Goal: Transaction & Acquisition: Purchase product/service

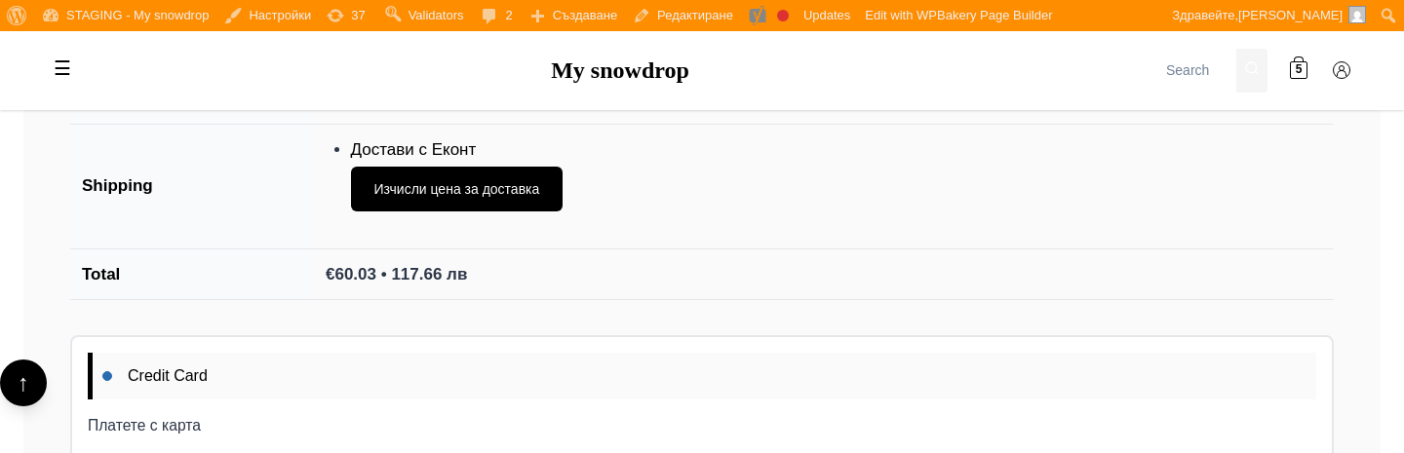
scroll to position [2153, 0]
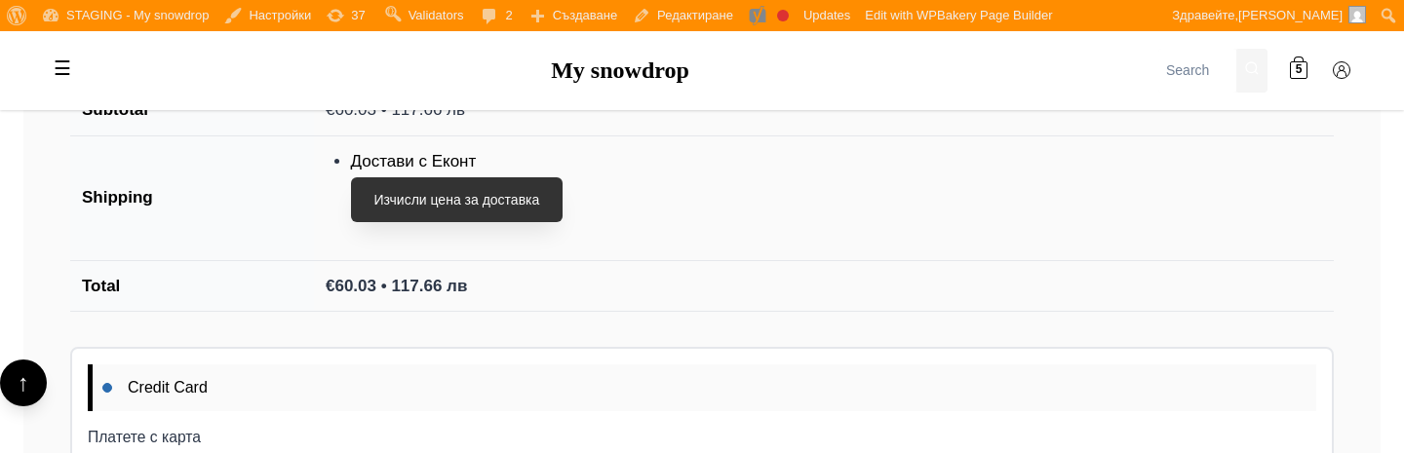
click at [425, 204] on button "Изчисли цена за доставка" at bounding box center [457, 199] width 213 height 45
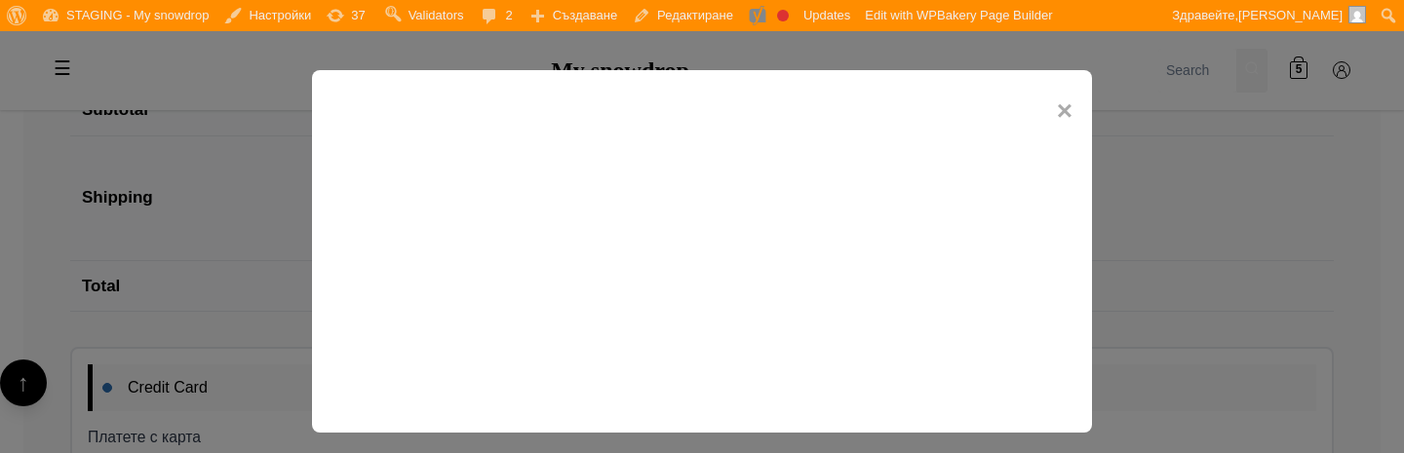
scroll to position [9, 0]
click at [1057, 101] on span "×" at bounding box center [1065, 103] width 16 height 44
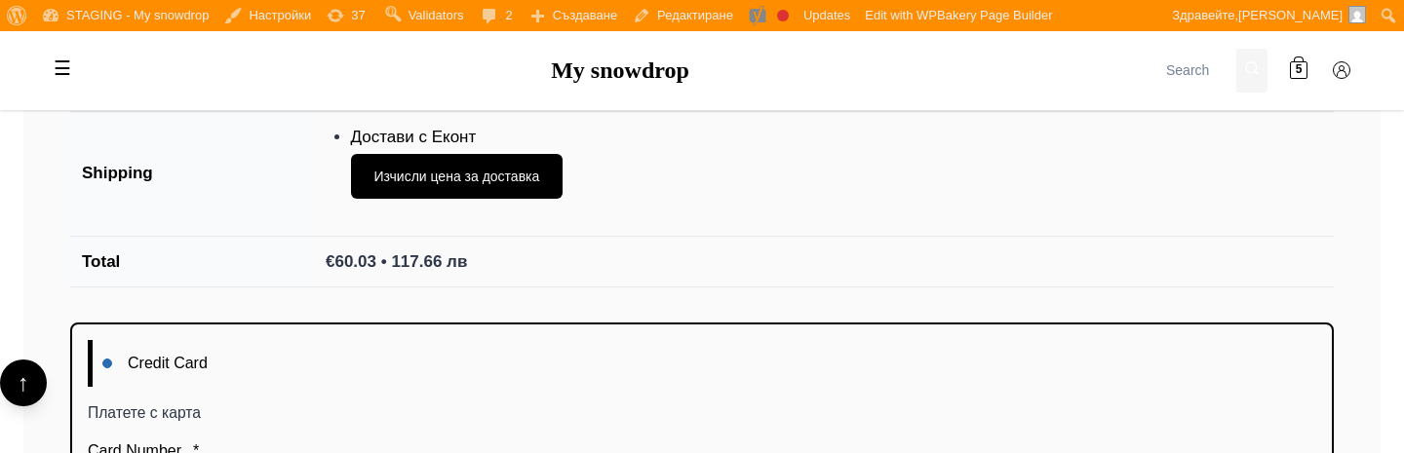
scroll to position [2156, 0]
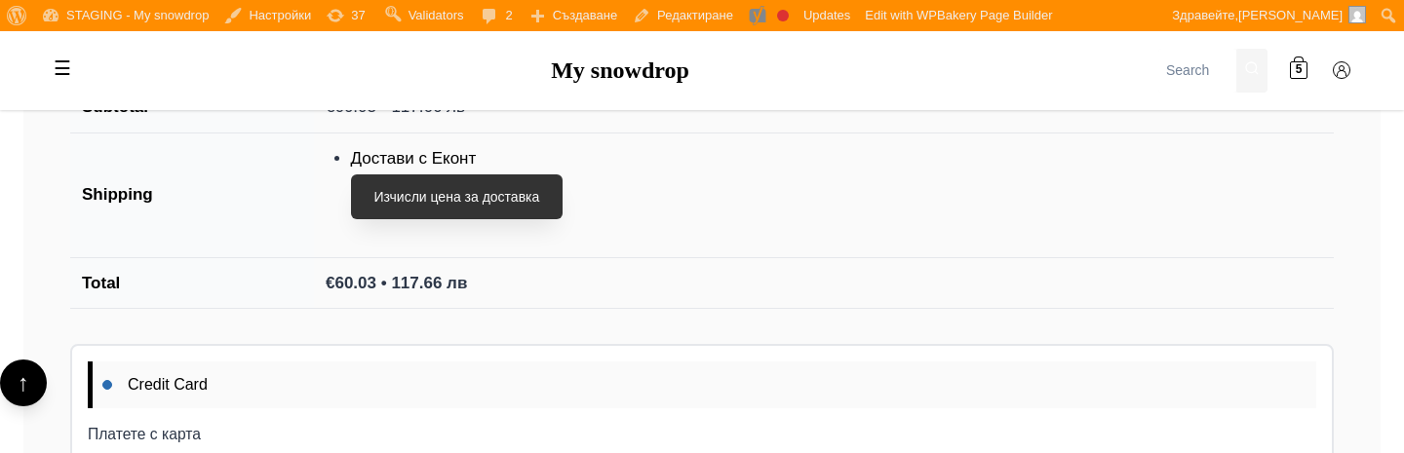
click at [547, 206] on button "Изчисли цена за доставка" at bounding box center [457, 196] width 213 height 45
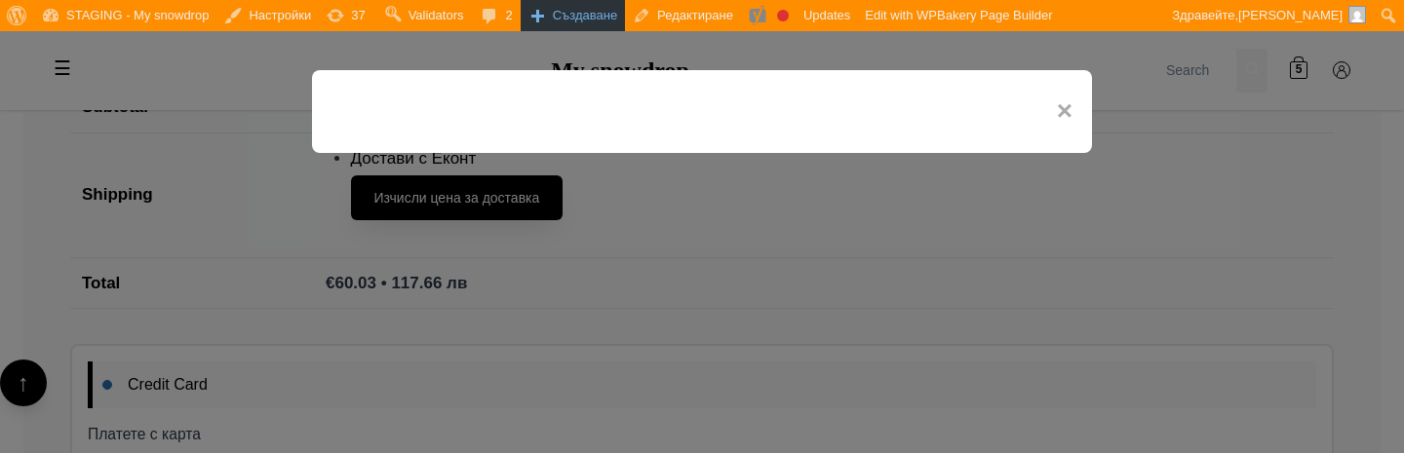
scroll to position [0, 0]
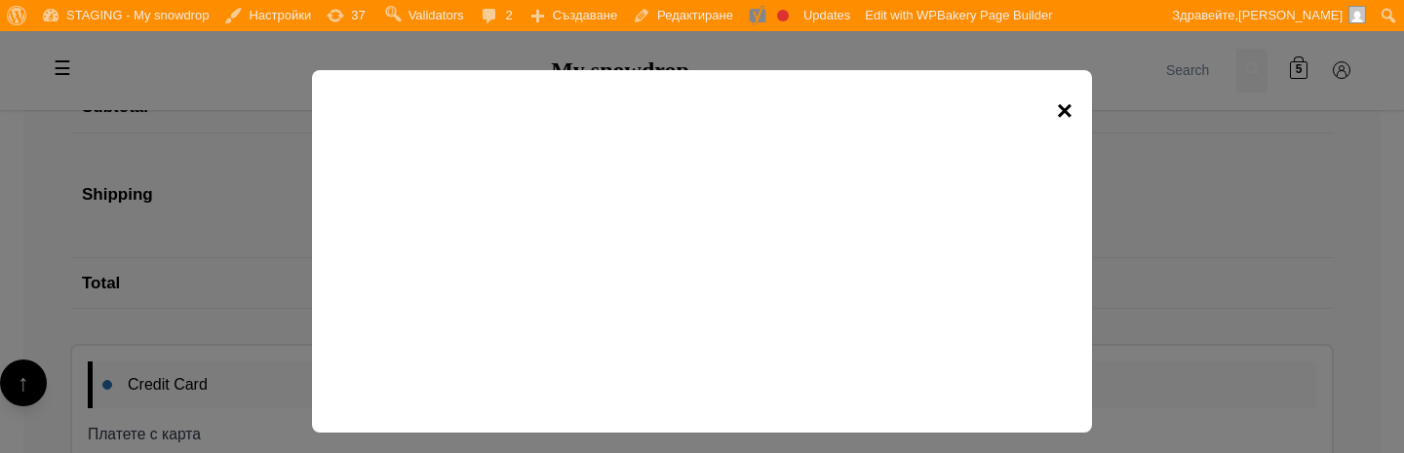
click at [1064, 109] on span "×" at bounding box center [1065, 112] width 16 height 44
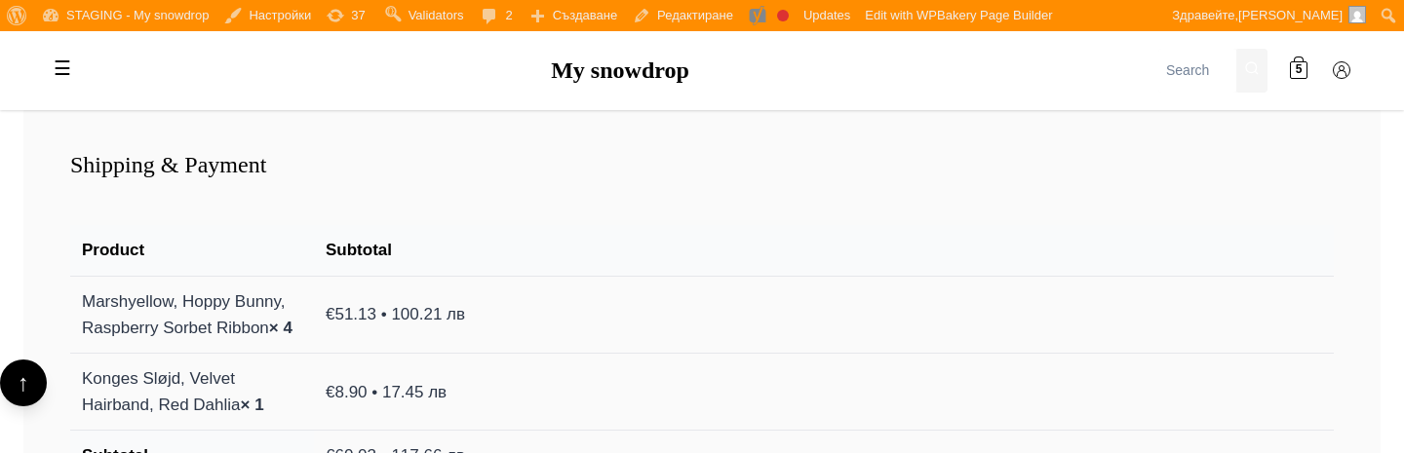
scroll to position [2031, 0]
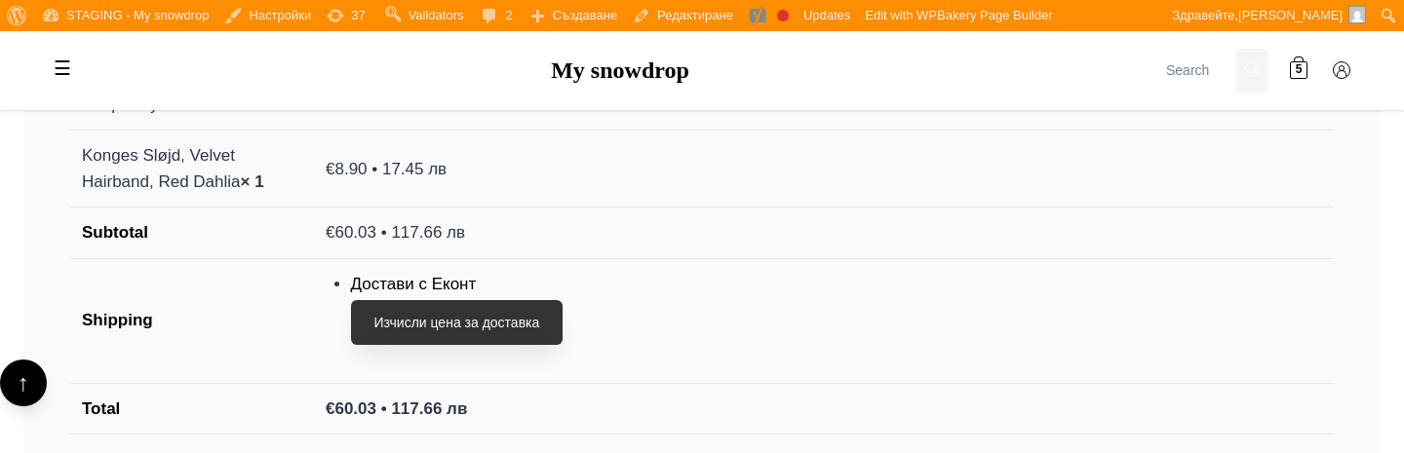
click at [522, 328] on button "Изчисли цена за доставка" at bounding box center [457, 322] width 213 height 45
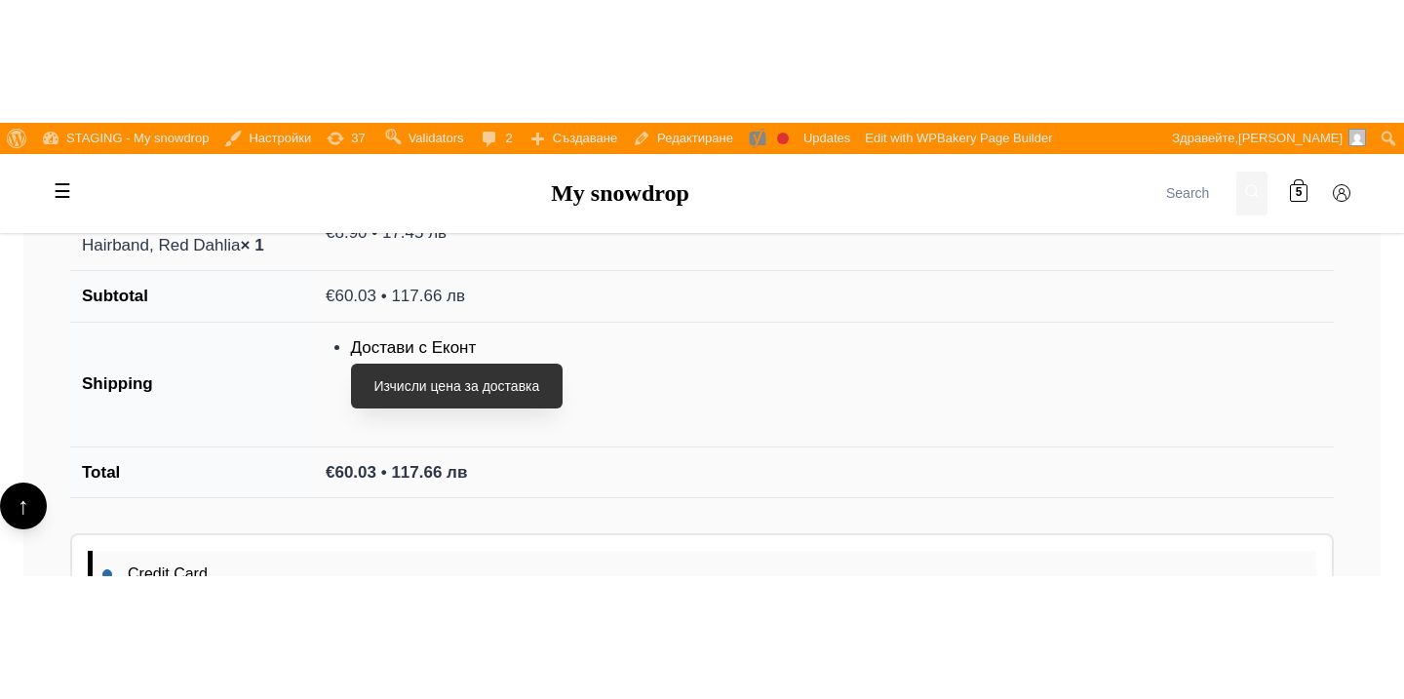
scroll to position [2093, 0]
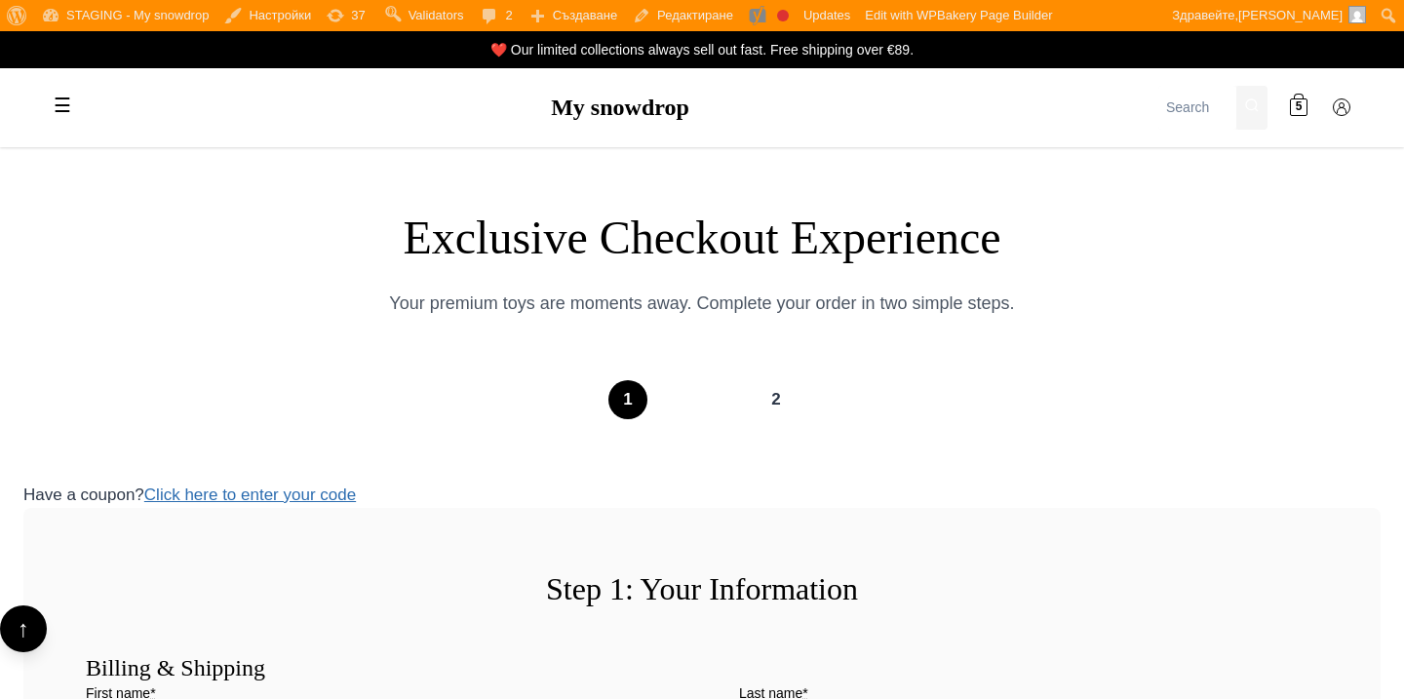
select select "BG-04"
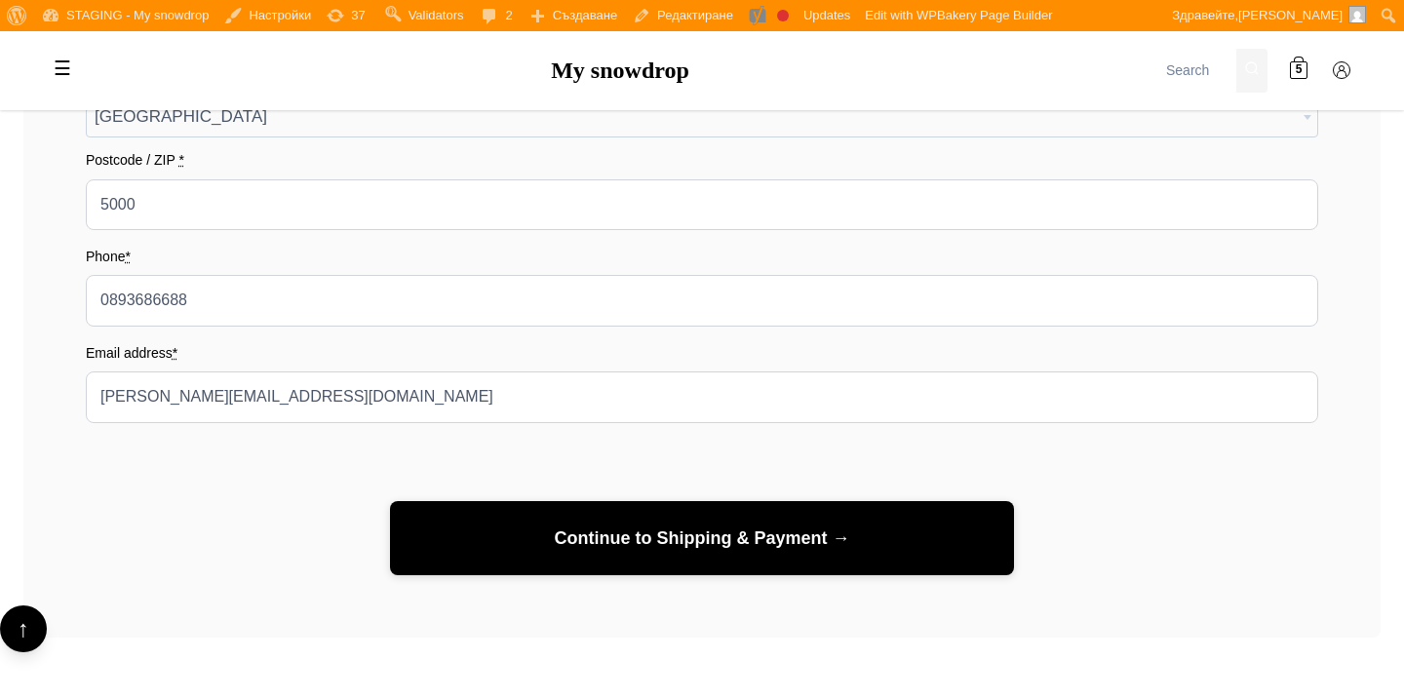
scroll to position [1227, 0]
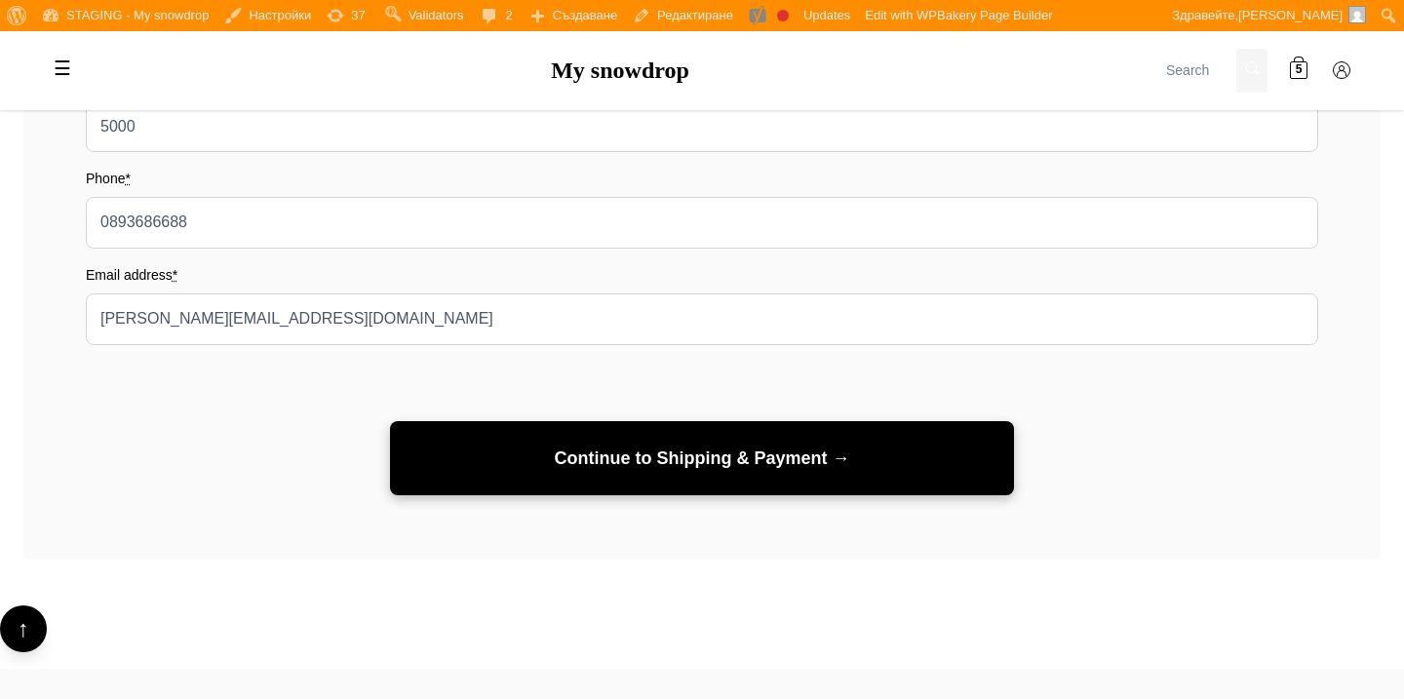
click at [886, 445] on button "Continue to Shipping & Payment →" at bounding box center [702, 458] width 624 height 75
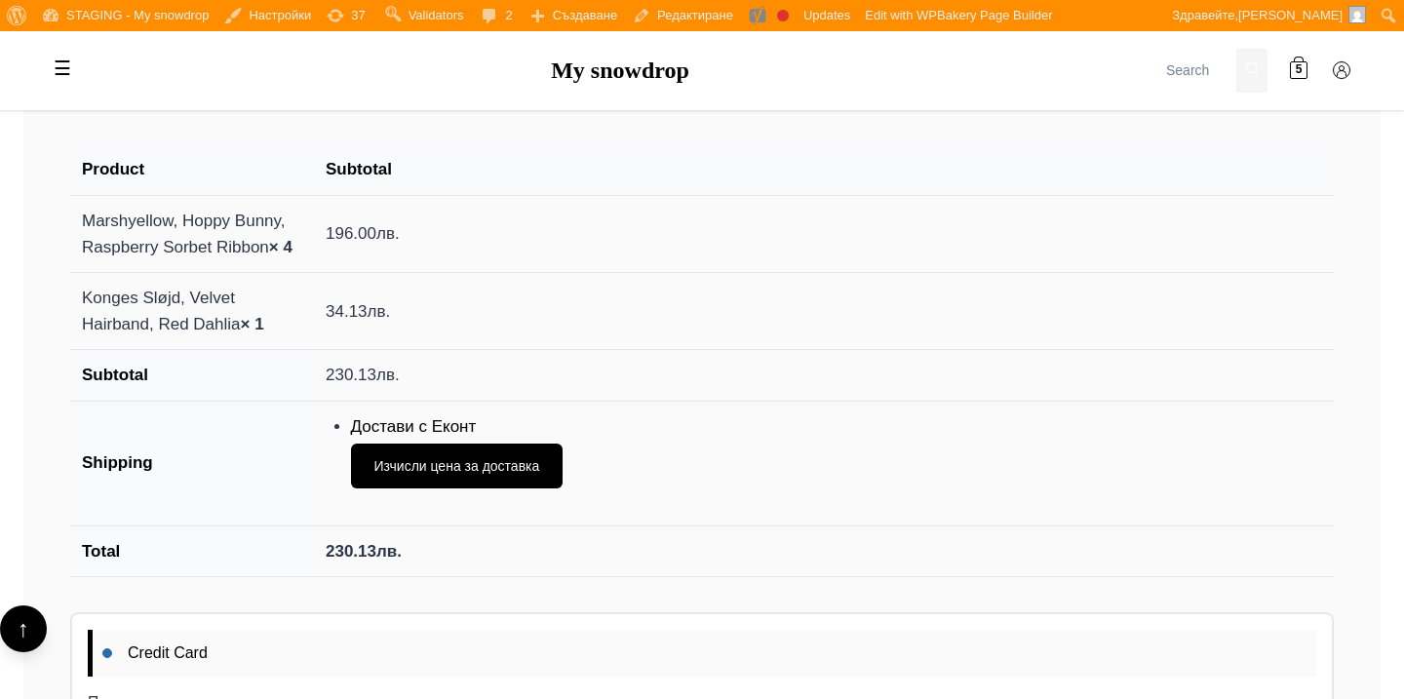
scroll to position [1892, 0]
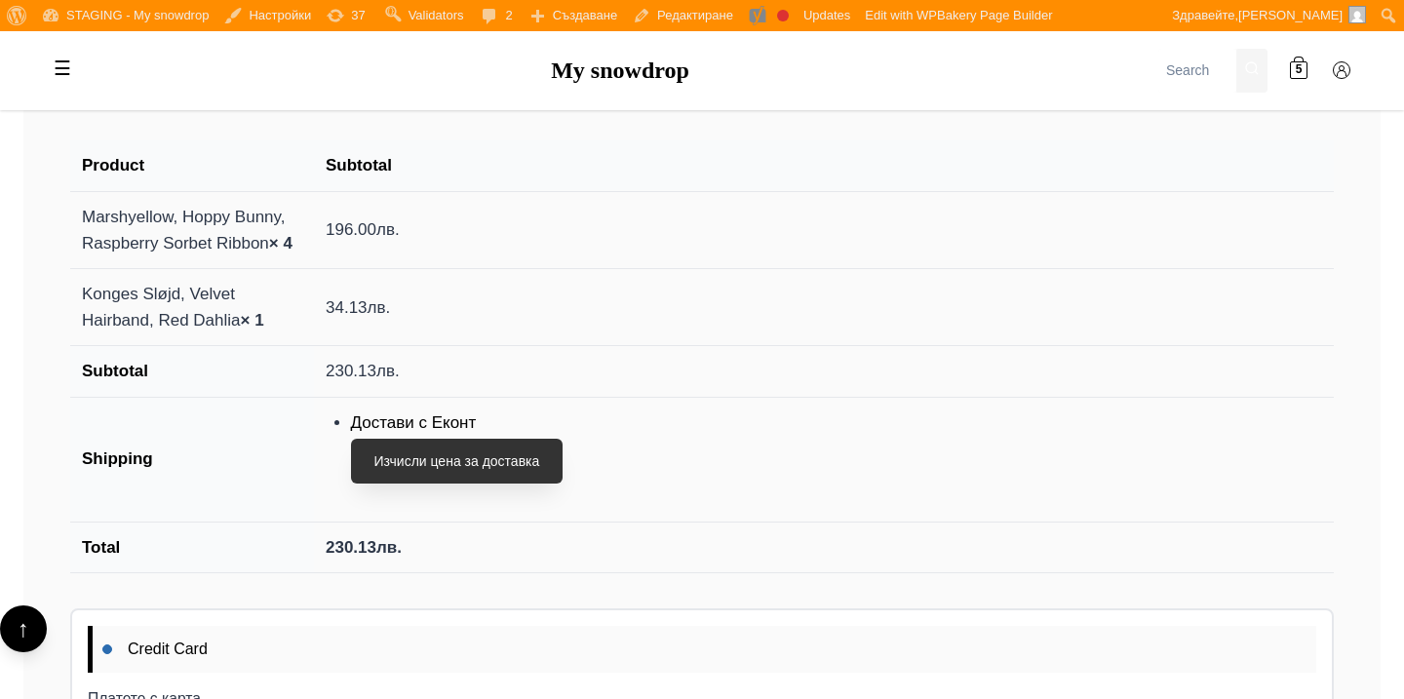
click at [433, 452] on button "Изчисли цена за доставка" at bounding box center [457, 461] width 213 height 45
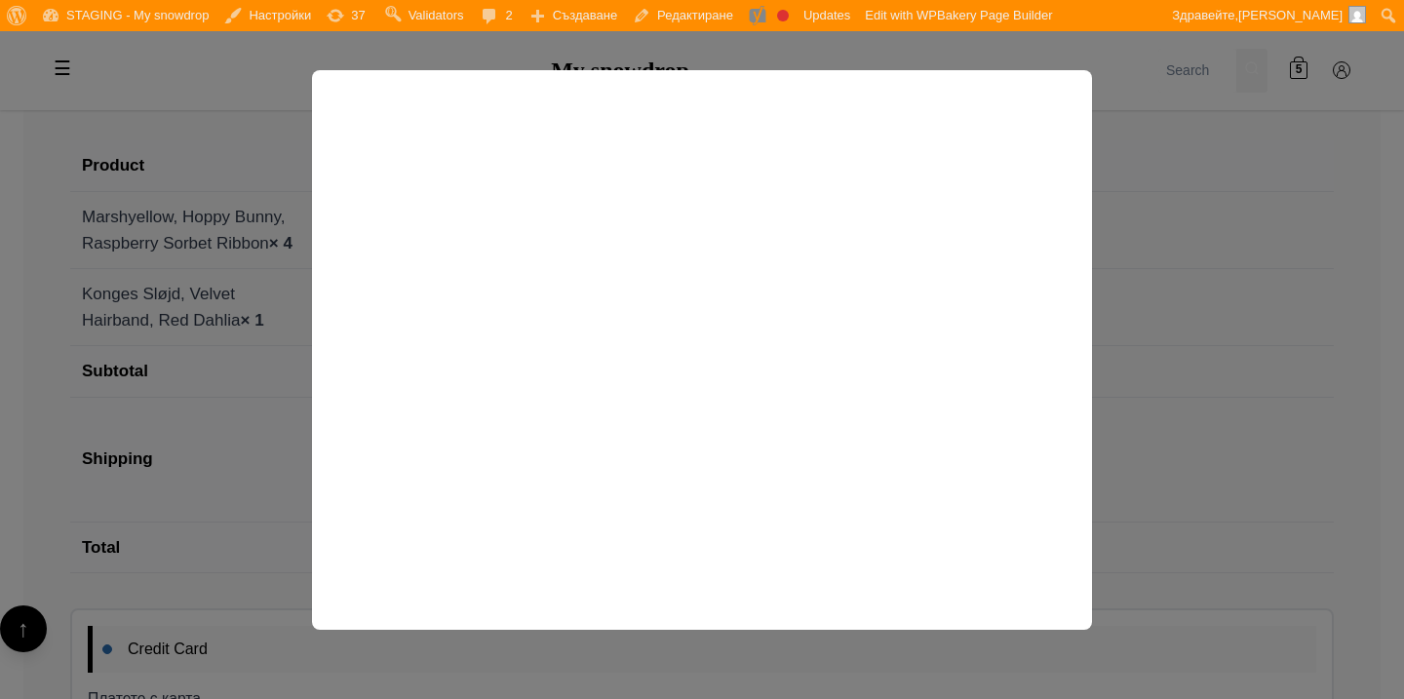
scroll to position [0, 0]
click at [1070, 115] on span "×" at bounding box center [1065, 112] width 16 height 44
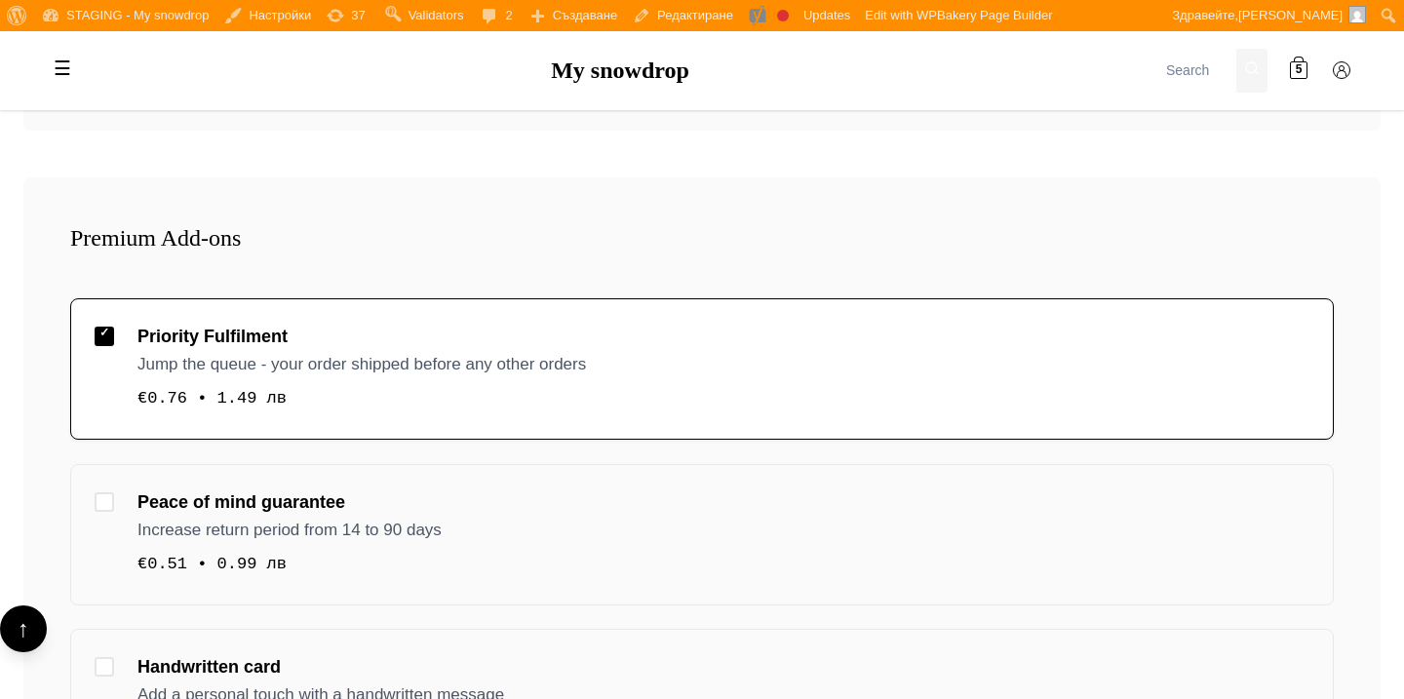
scroll to position [666, 0]
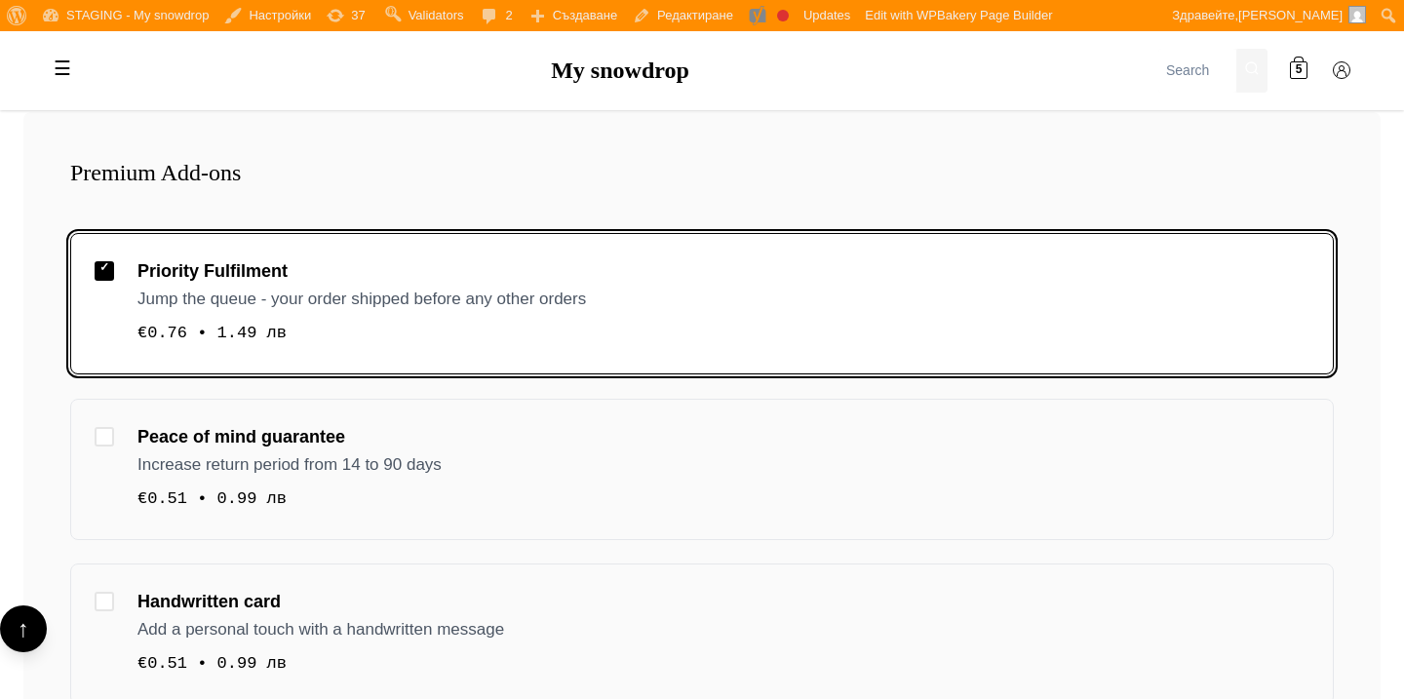
click at [513, 314] on div "Priority Fulfilment Jump the queue - your order shipped before any other orders…" at bounding box center [723, 303] width 1172 height 93
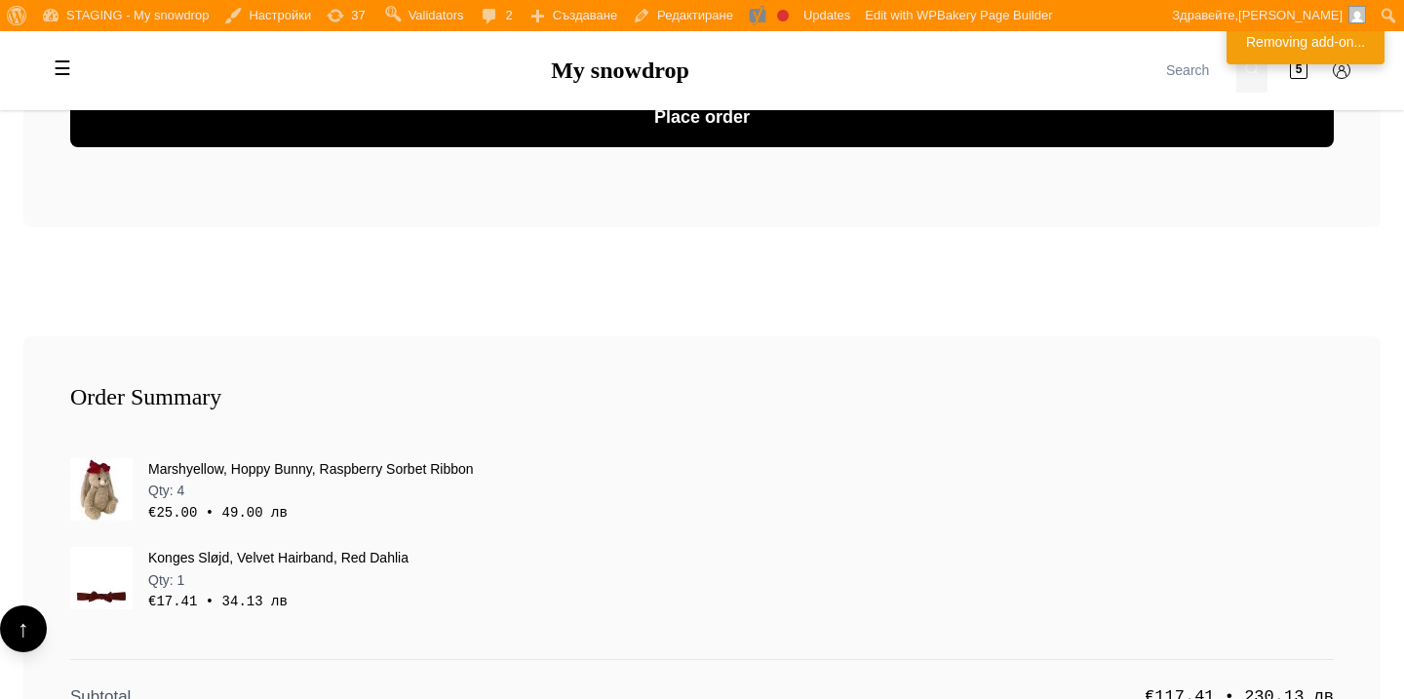
scroll to position [3148, 0]
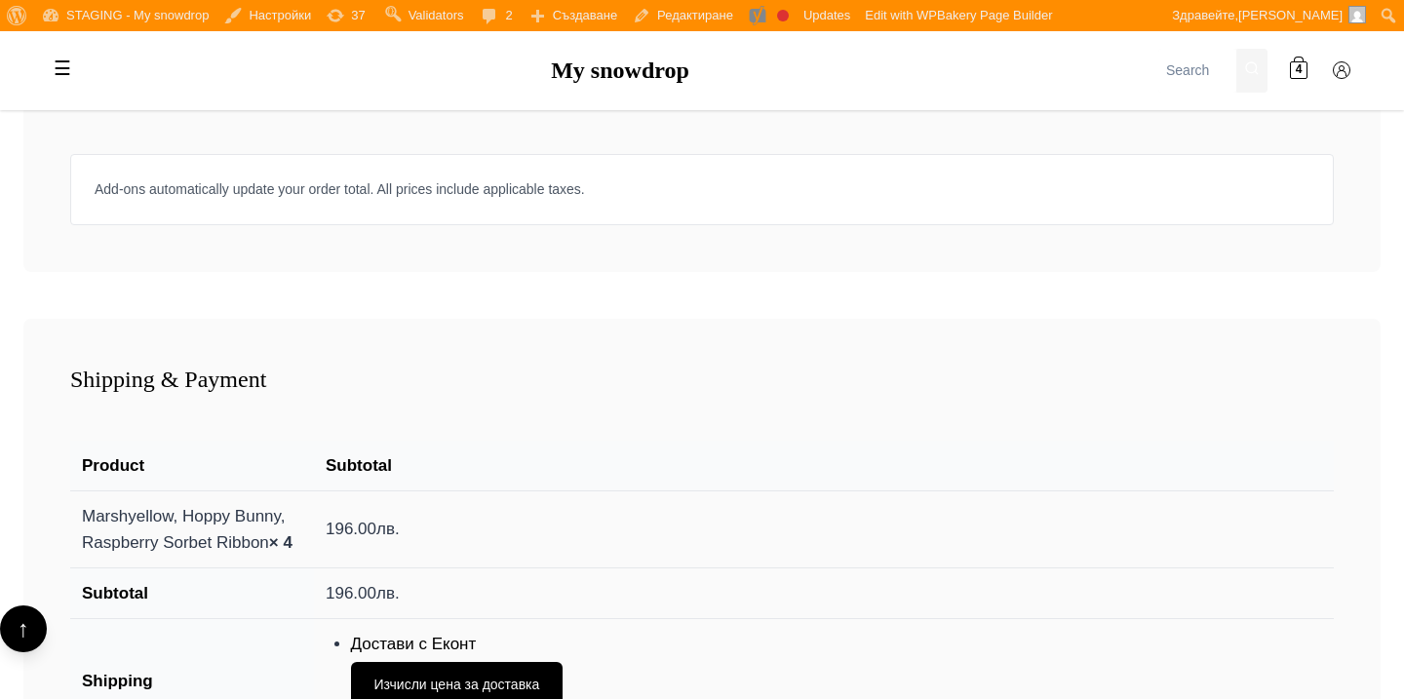
scroll to position [1436, 0]
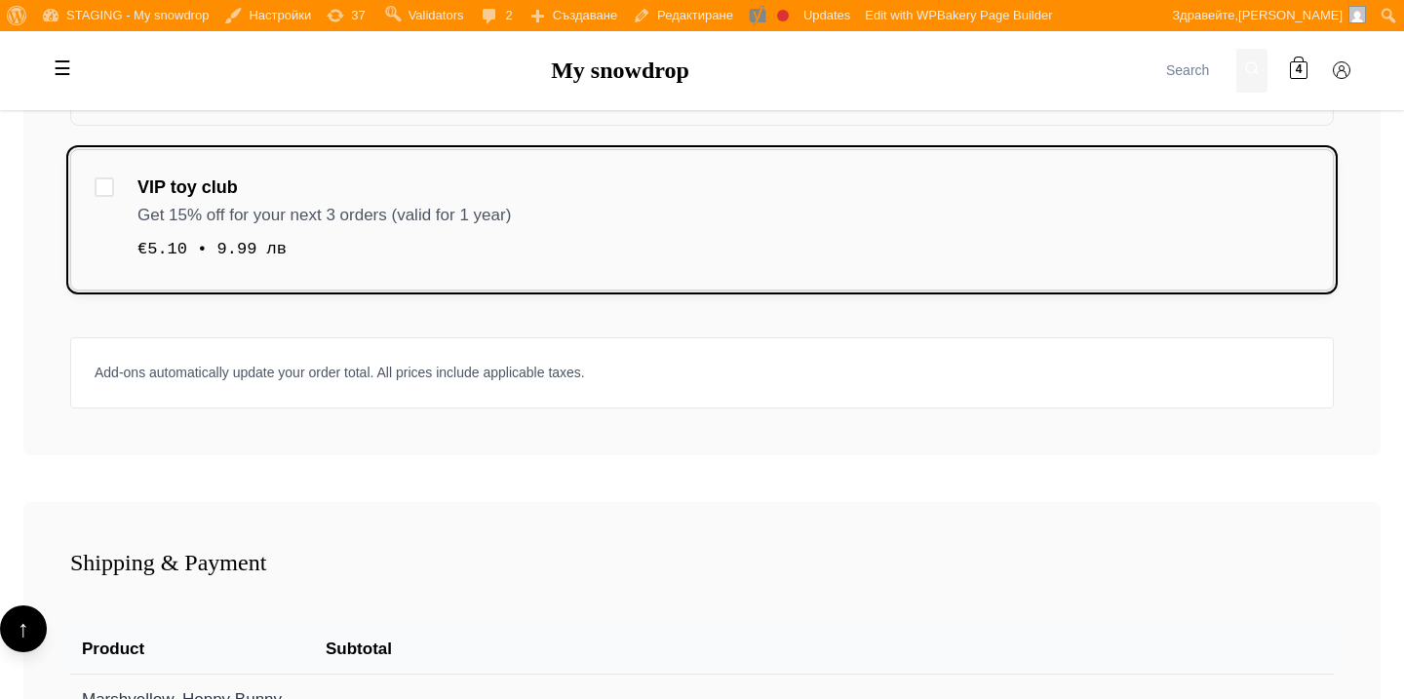
click at [539, 240] on div "€5.10 • 9.99 лв" at bounding box center [723, 249] width 1172 height 26
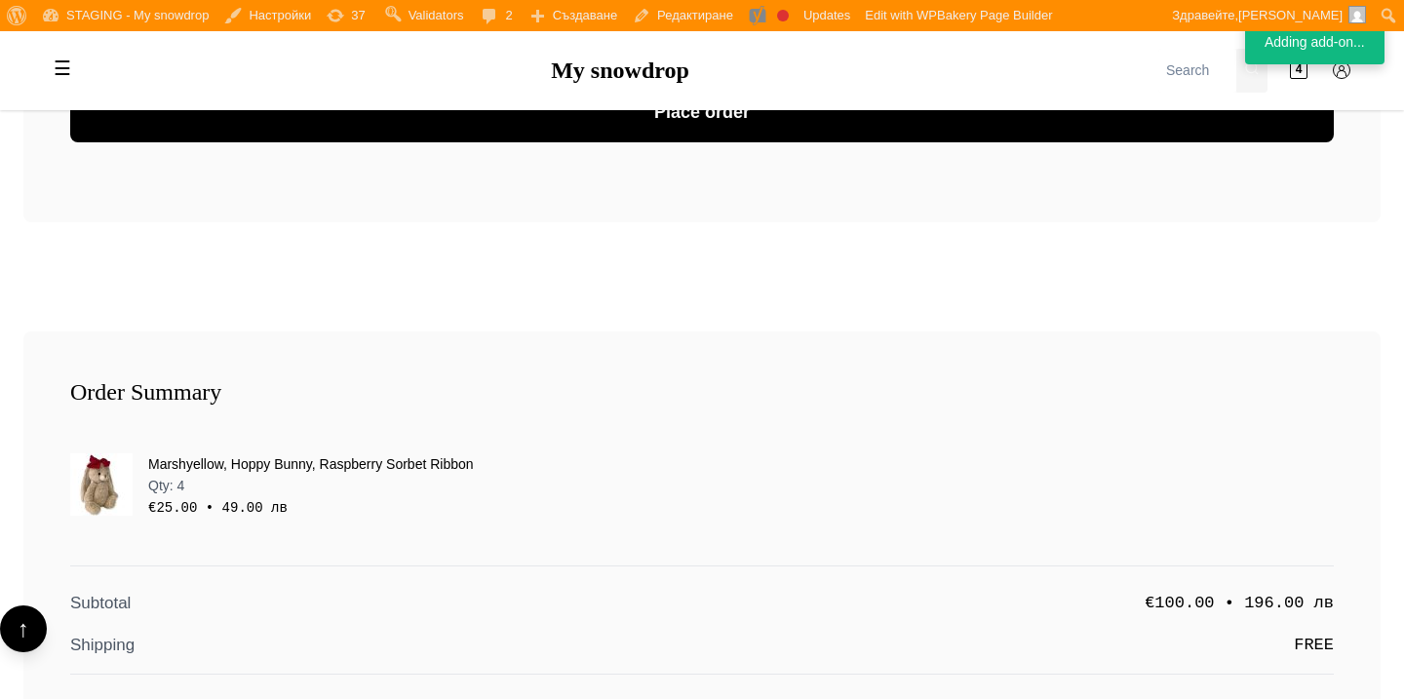
scroll to position [3124, 0]
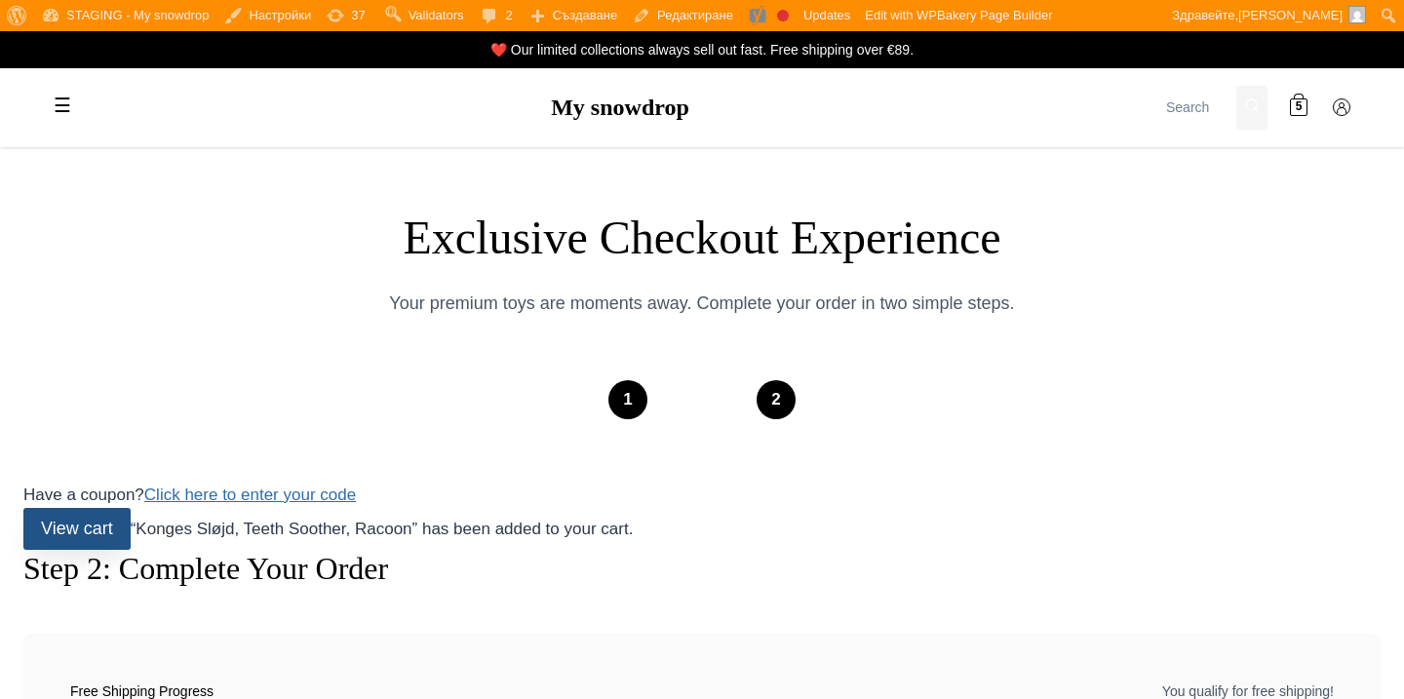
click at [47, 537] on link "View cart" at bounding box center [76, 529] width 107 height 42
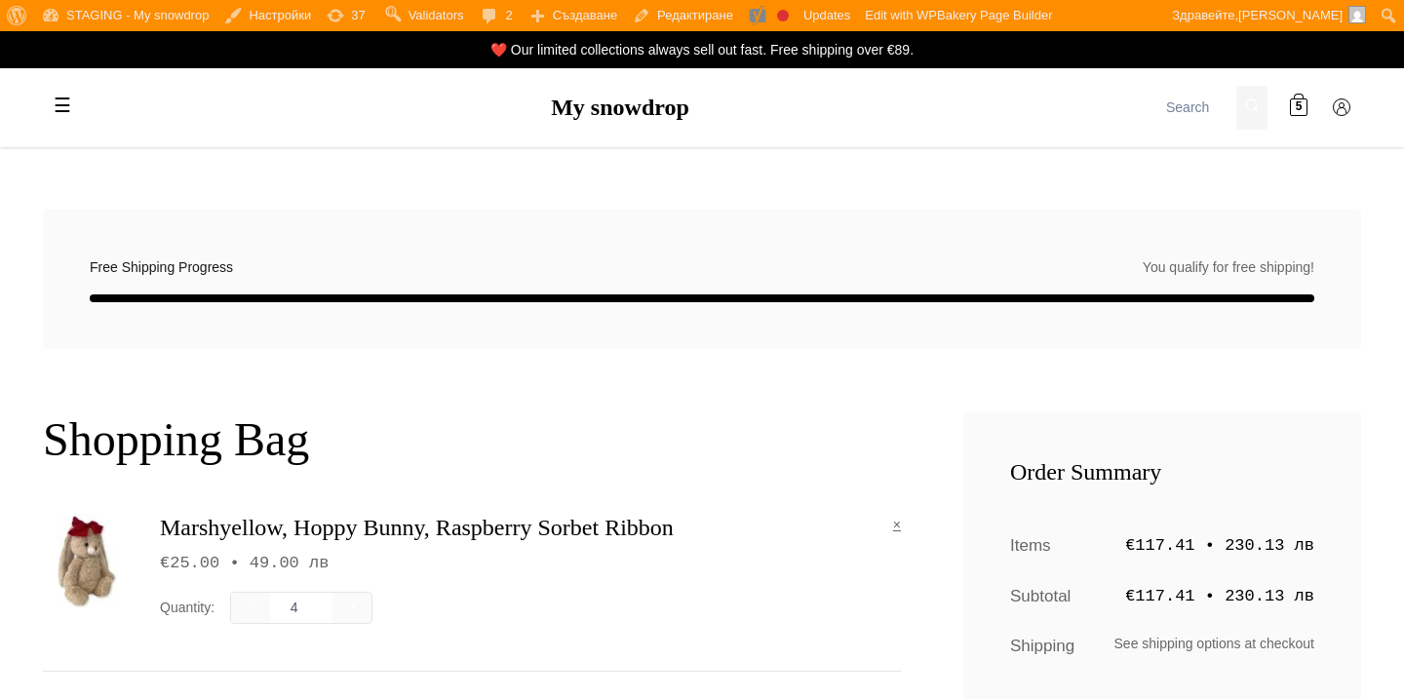
scroll to position [305, 0]
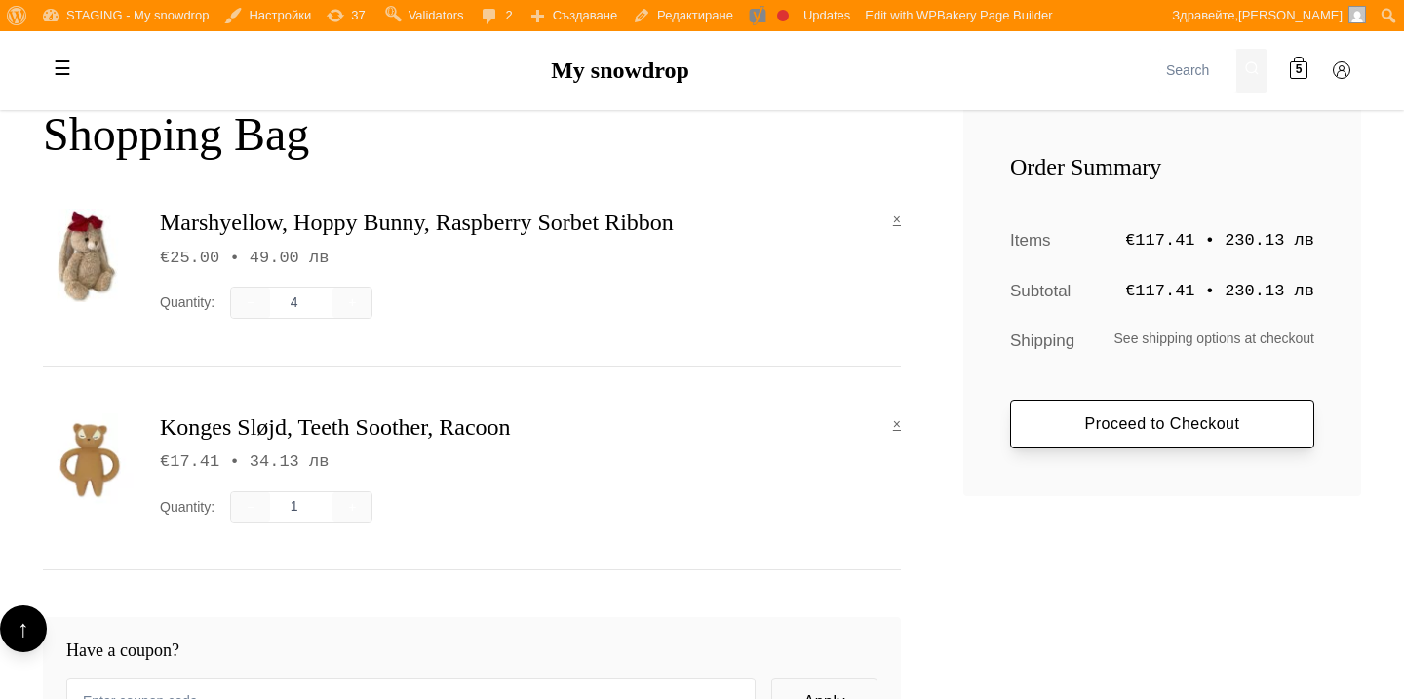
click at [1179, 416] on link "Proceed to Checkout" at bounding box center [1162, 424] width 304 height 49
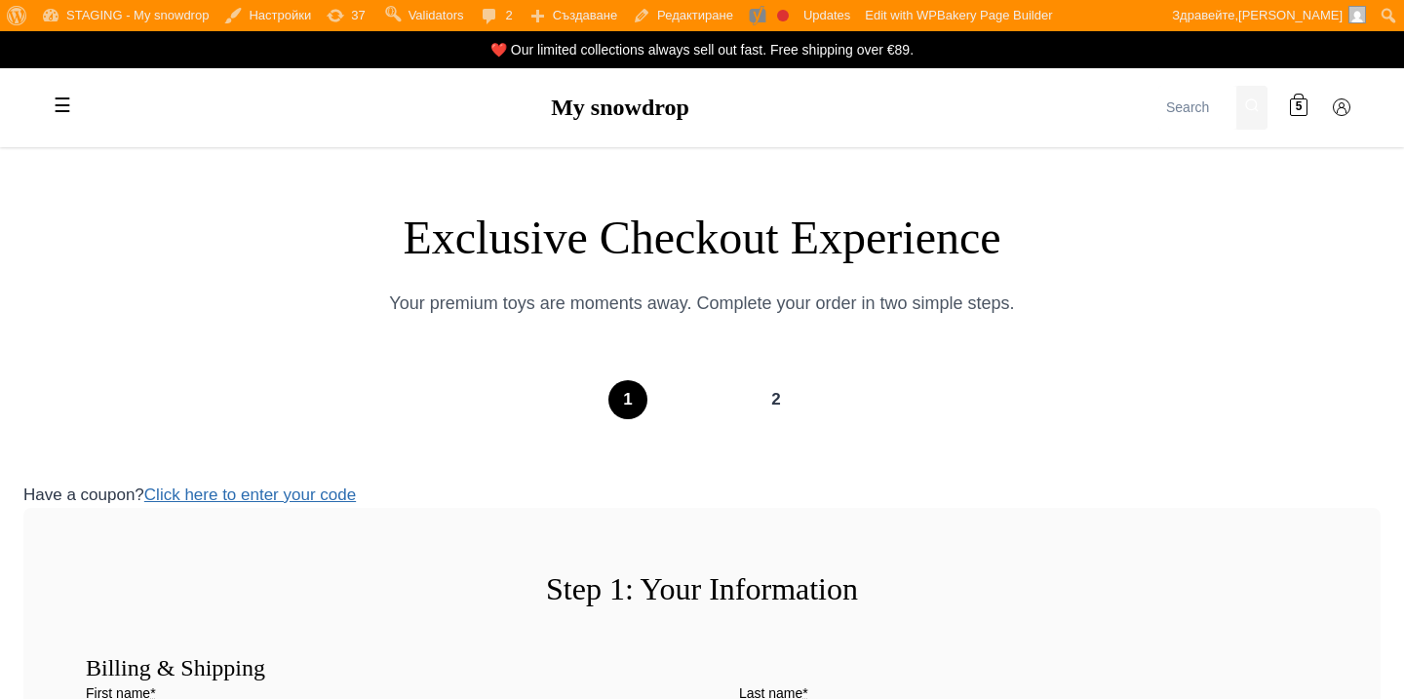
select select "BG-04"
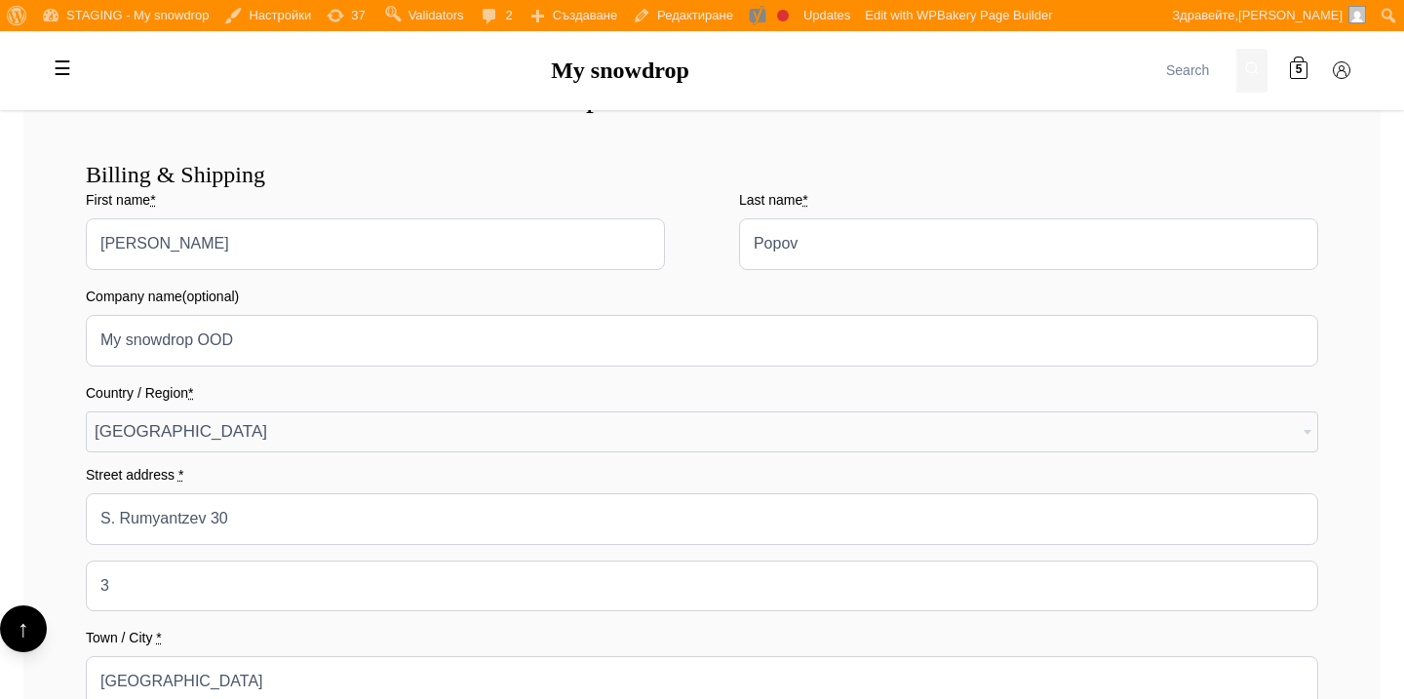
scroll to position [482, 0]
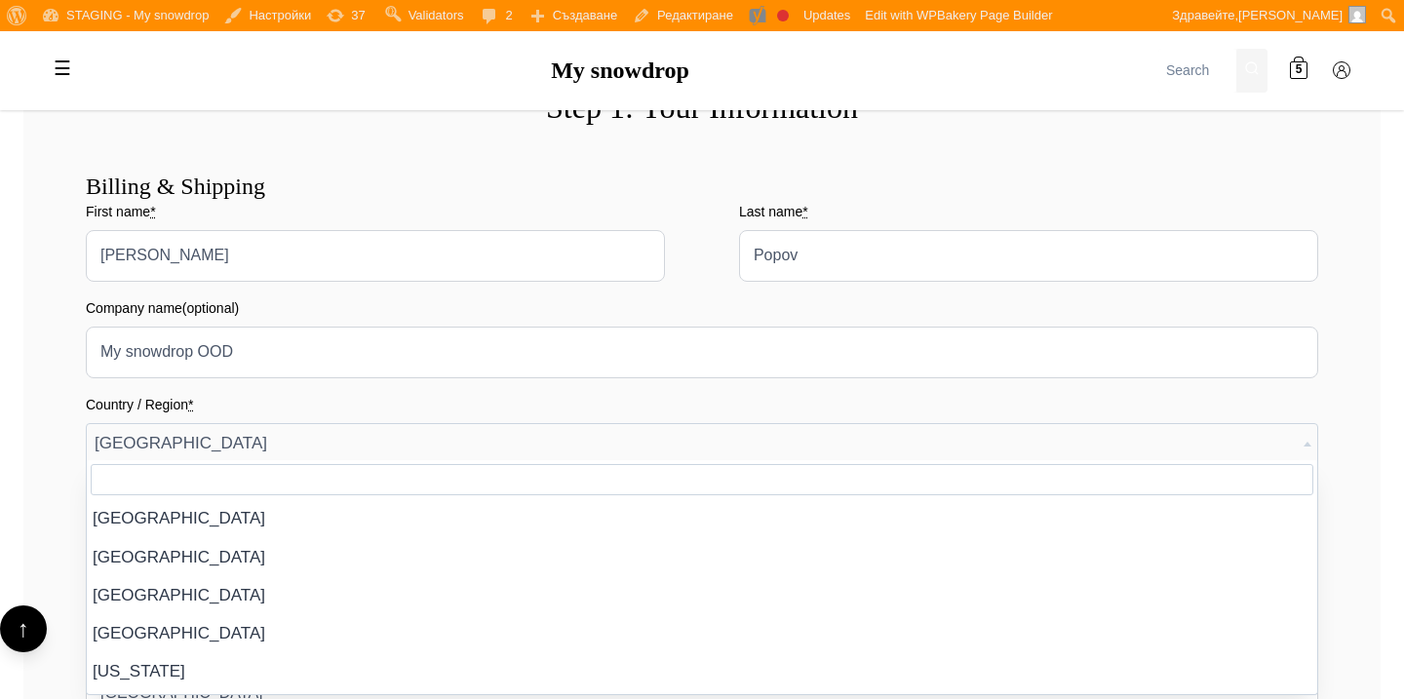
click at [899, 444] on span "[GEOGRAPHIC_DATA]" at bounding box center [702, 443] width 1230 height 39
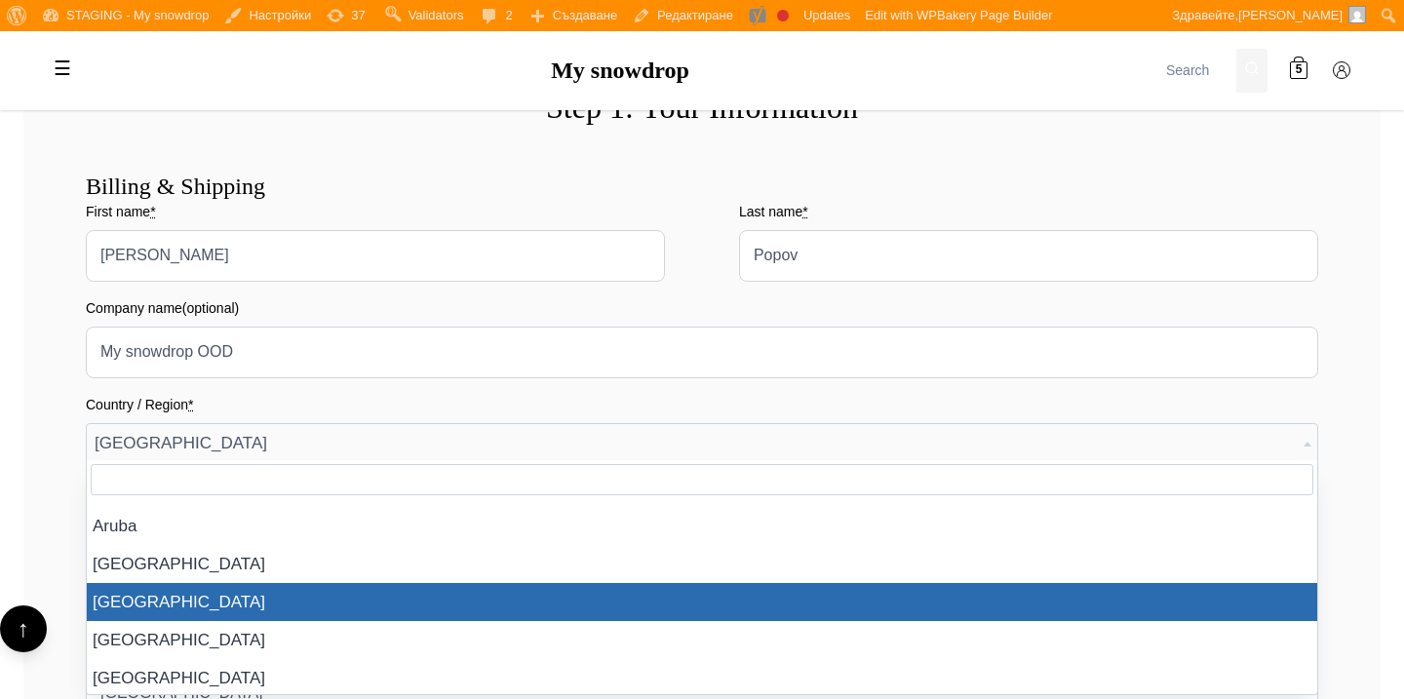
scroll to position [456, 0]
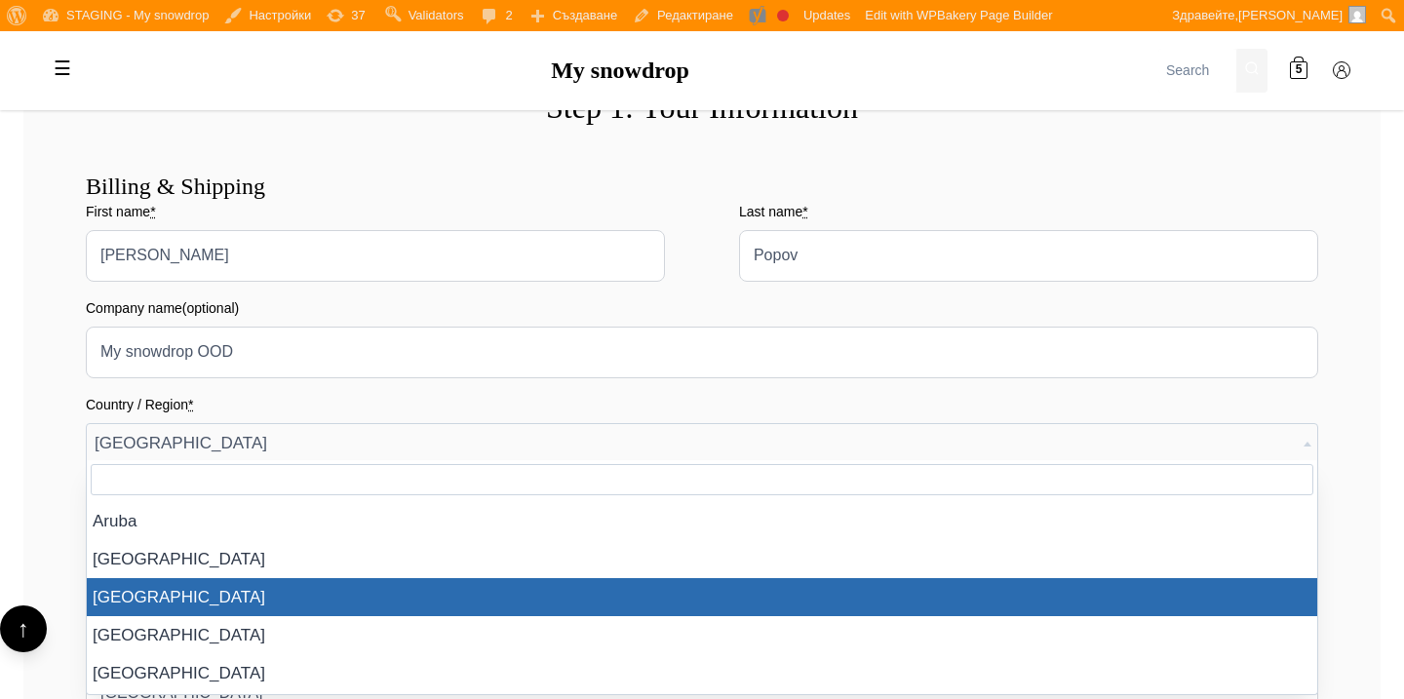
select select "AT"
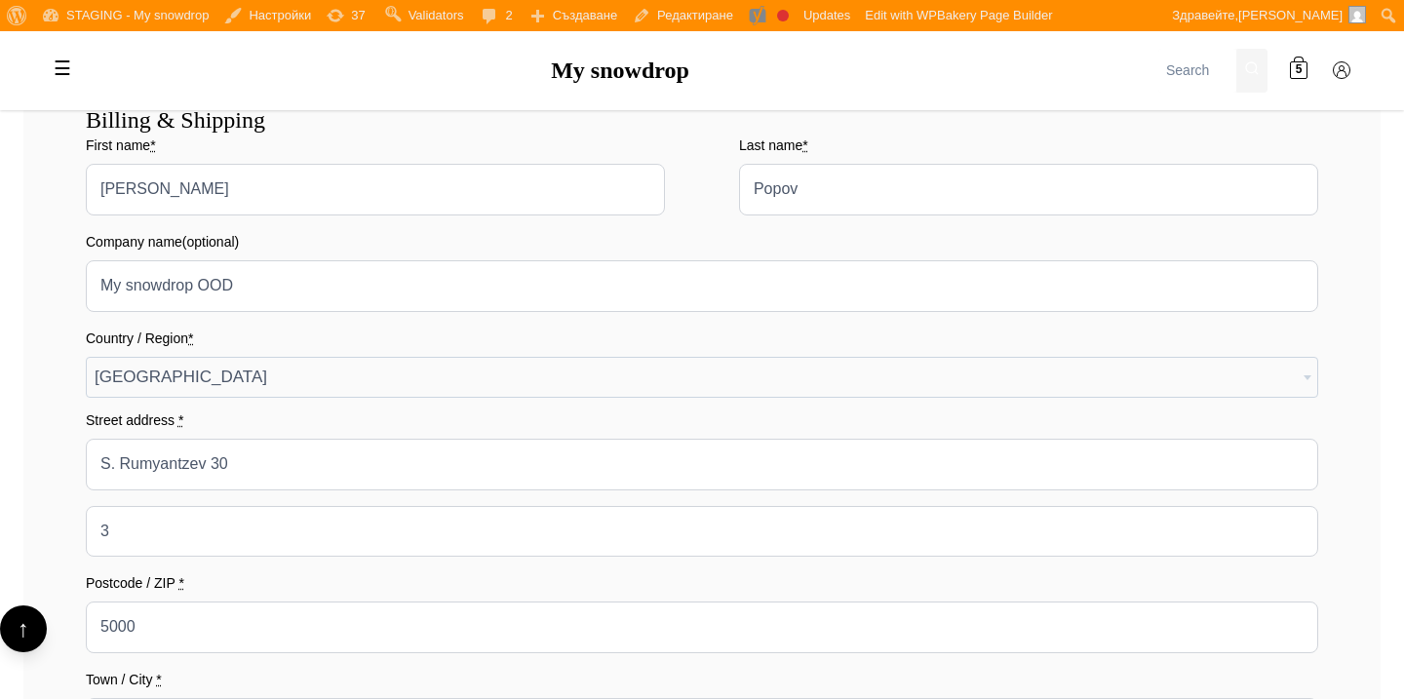
scroll to position [543, 0]
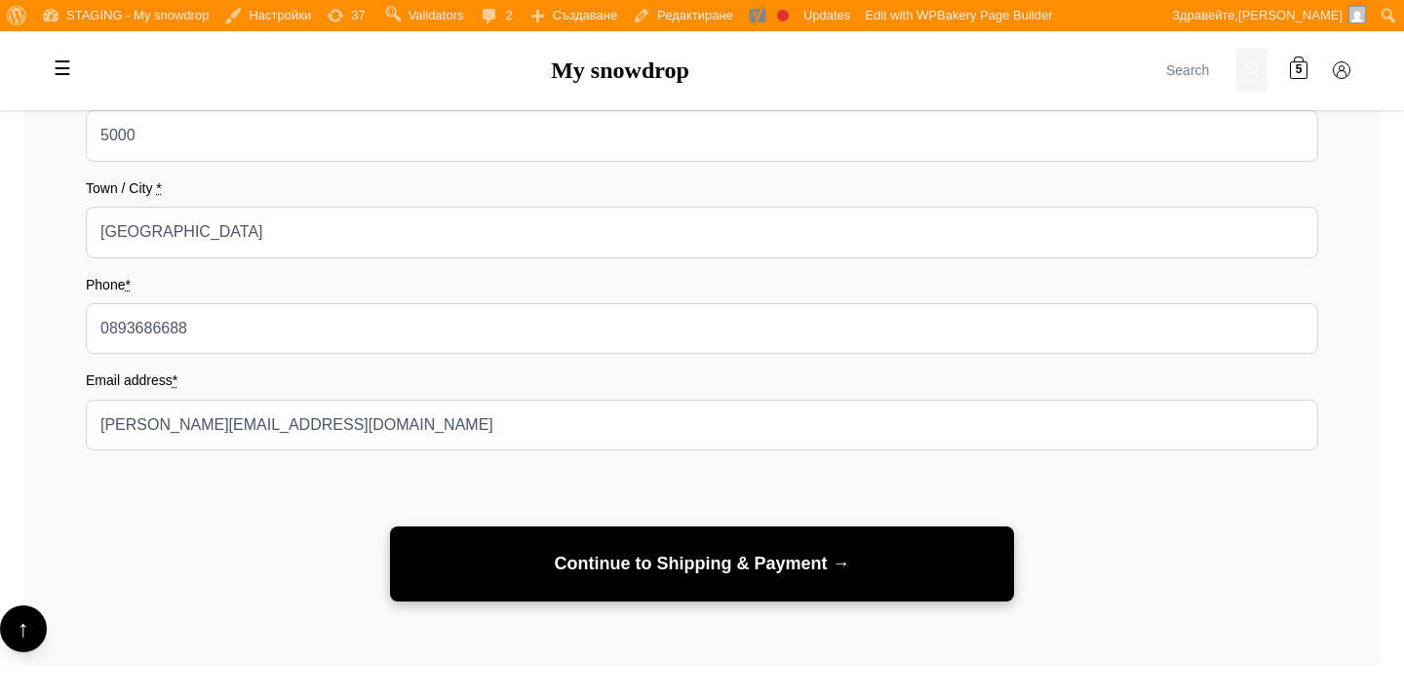
click at [843, 587] on button "Continue to Shipping & Payment →" at bounding box center [702, 563] width 624 height 75
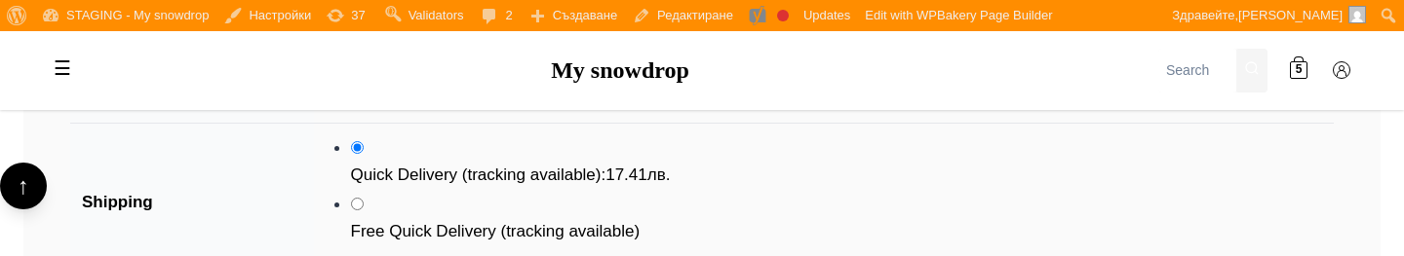
scroll to position [2175, 0]
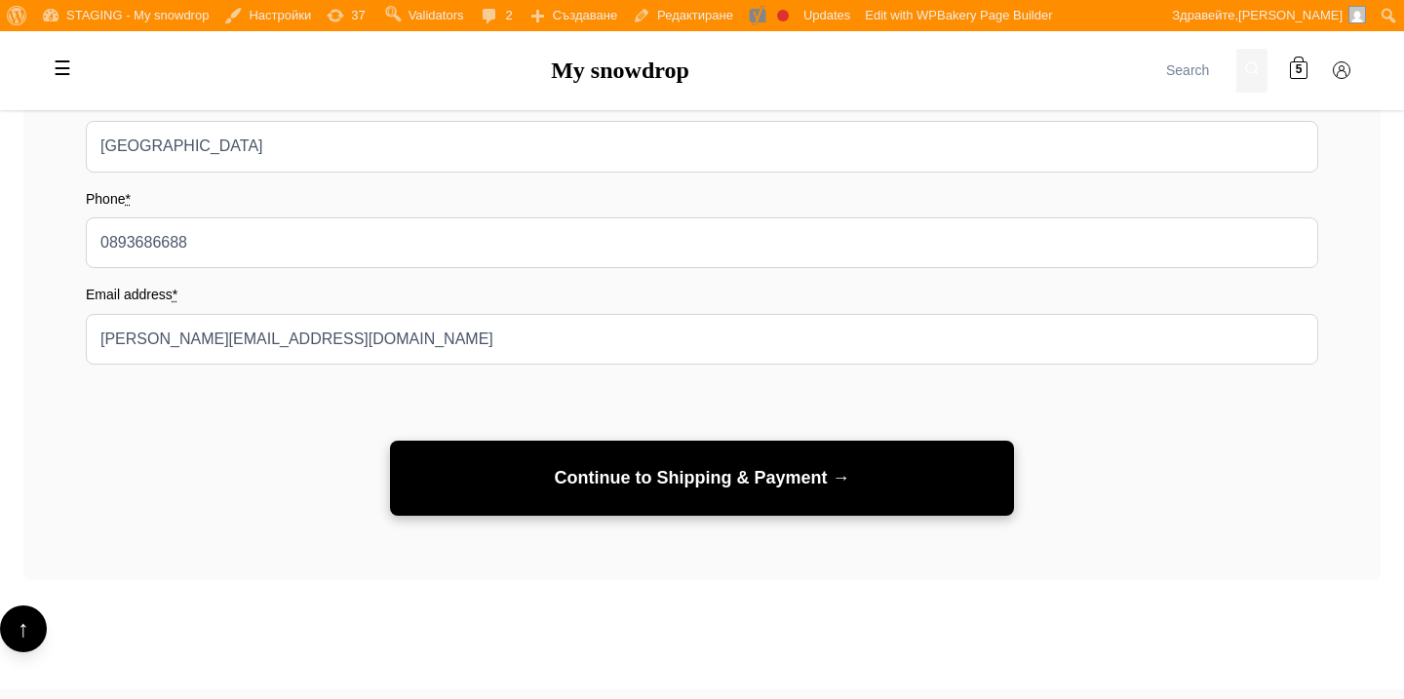
click at [439, 451] on button "Continue to Shipping & Payment →" at bounding box center [702, 478] width 624 height 75
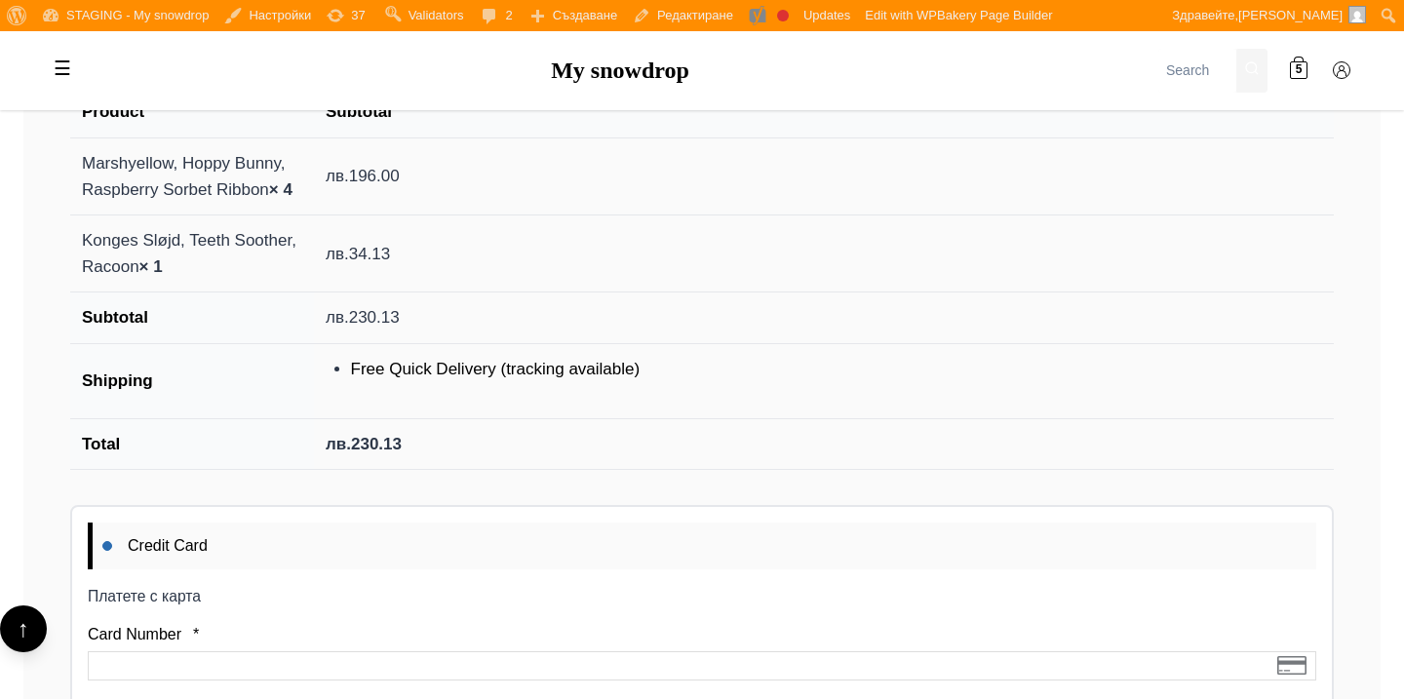
scroll to position [1990, 0]
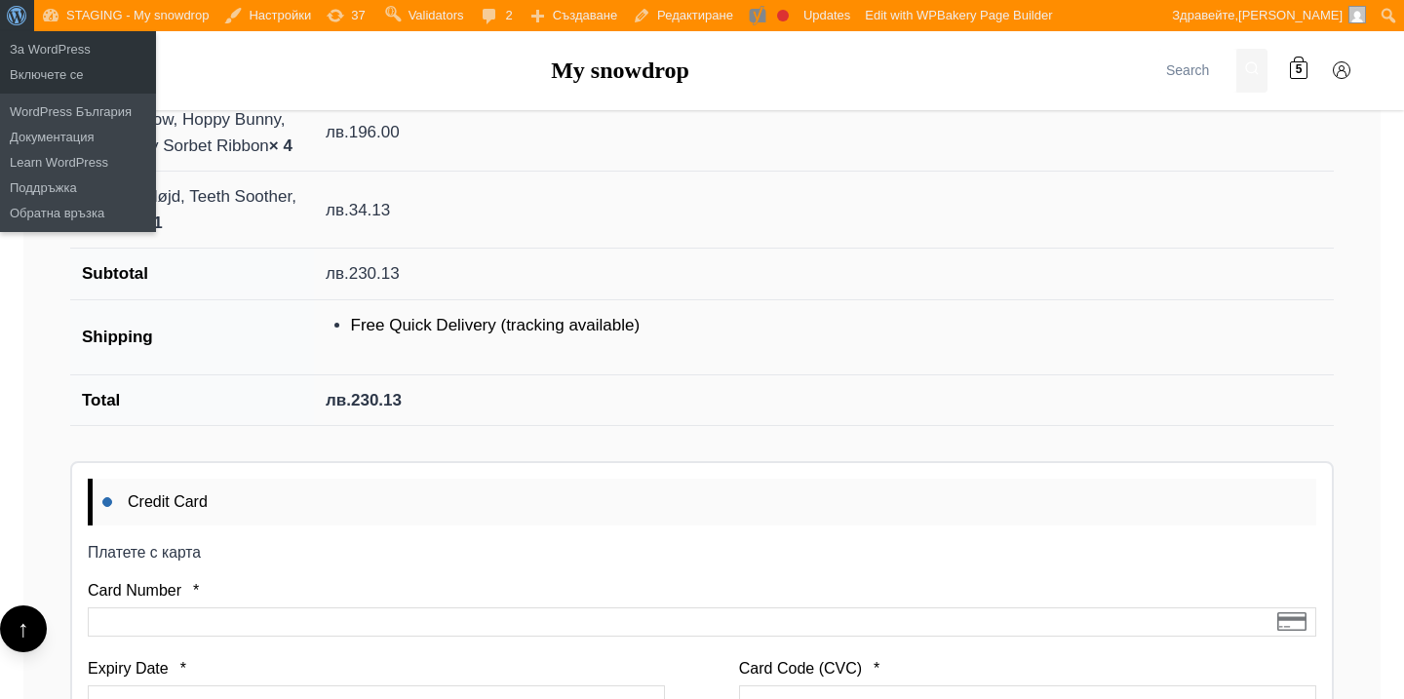
click at [21, 20] on span "Лента с инструменти" at bounding box center [14, 13] width 15 height 27
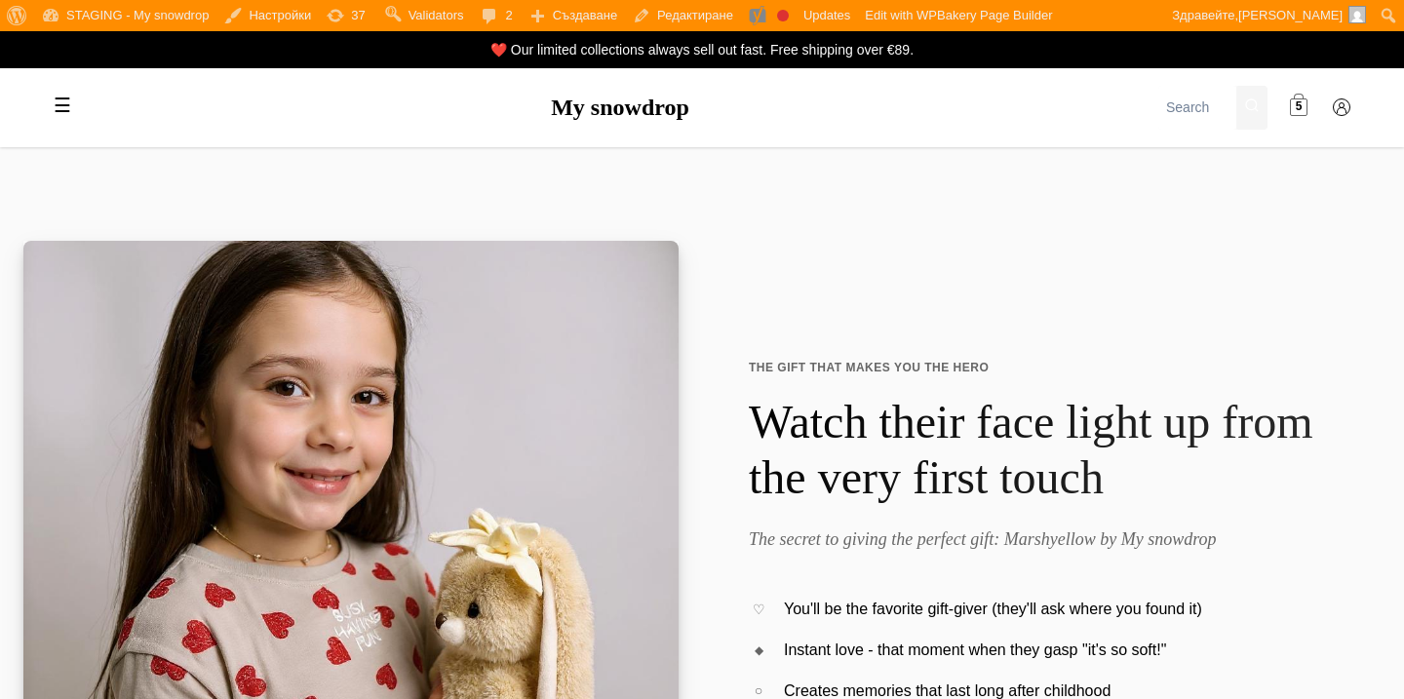
click at [1308, 108] on link "5" at bounding box center [1298, 108] width 39 height 39
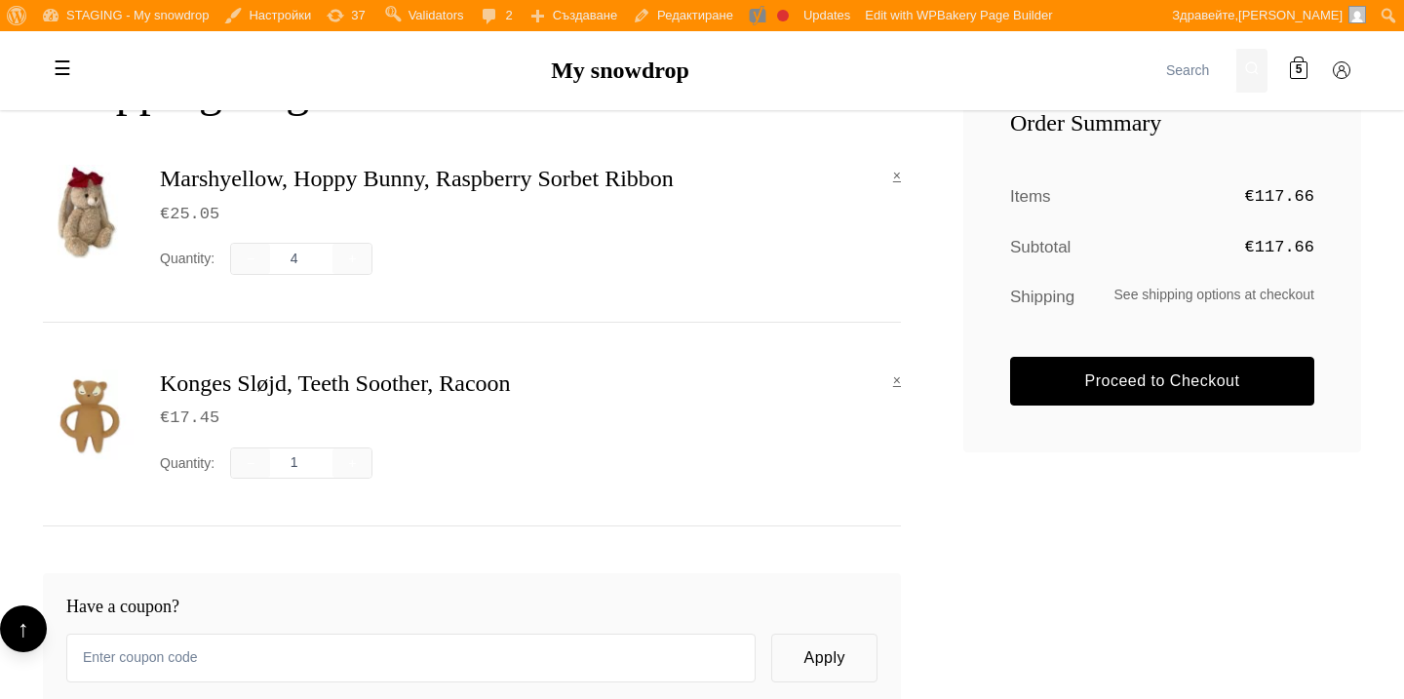
scroll to position [348, 0]
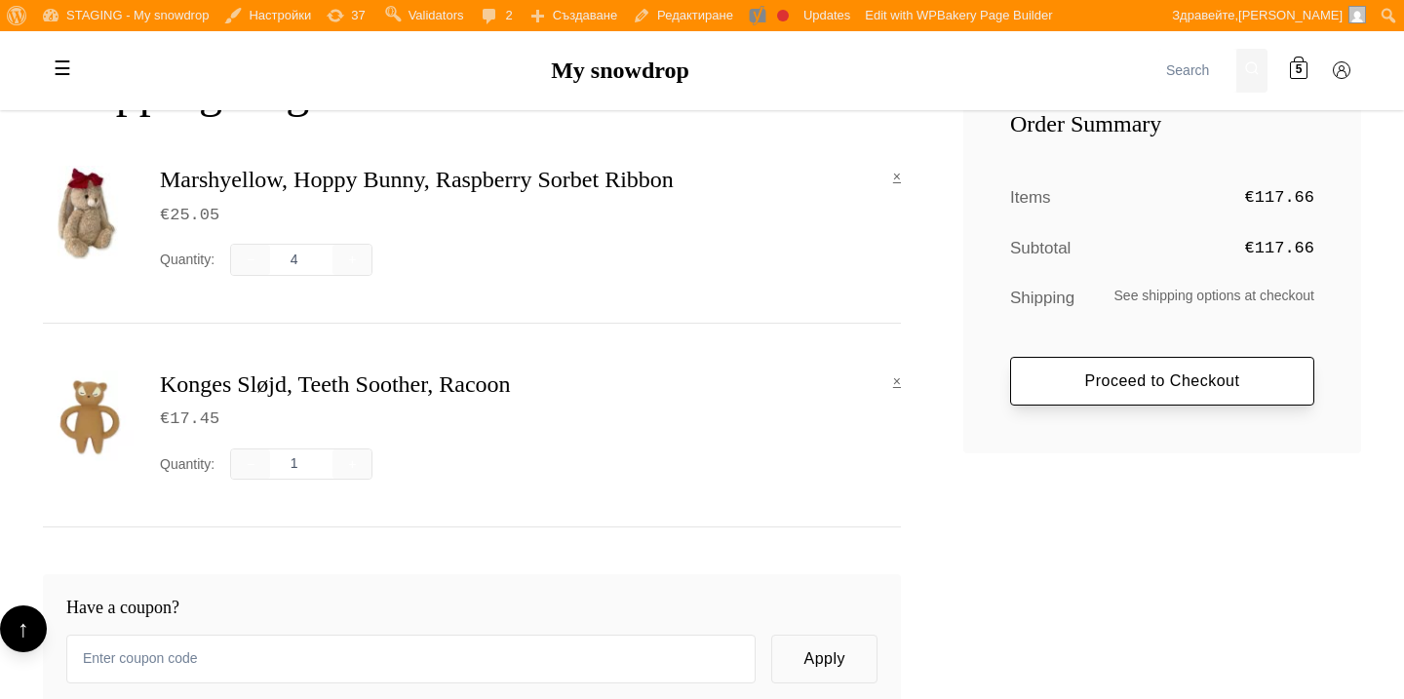
click at [1064, 374] on link "Proceed to Checkout" at bounding box center [1162, 381] width 304 height 49
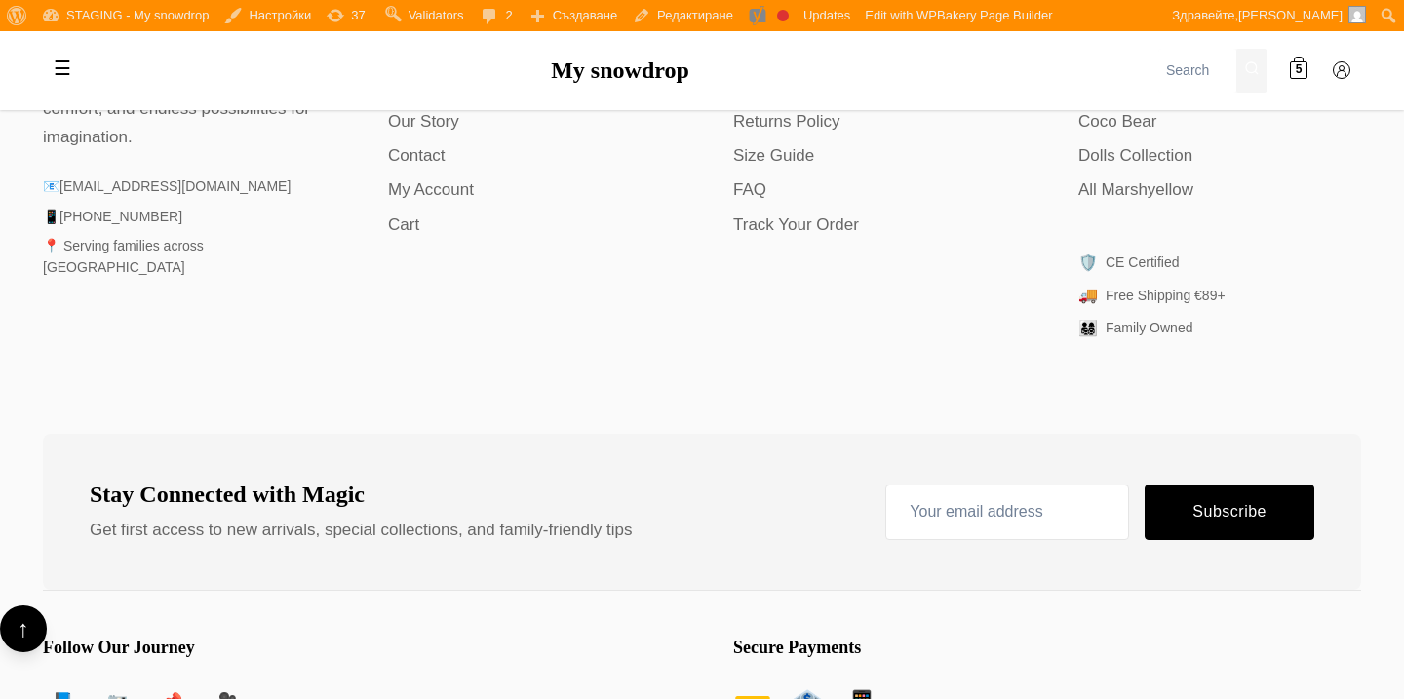
scroll to position [2136, 0]
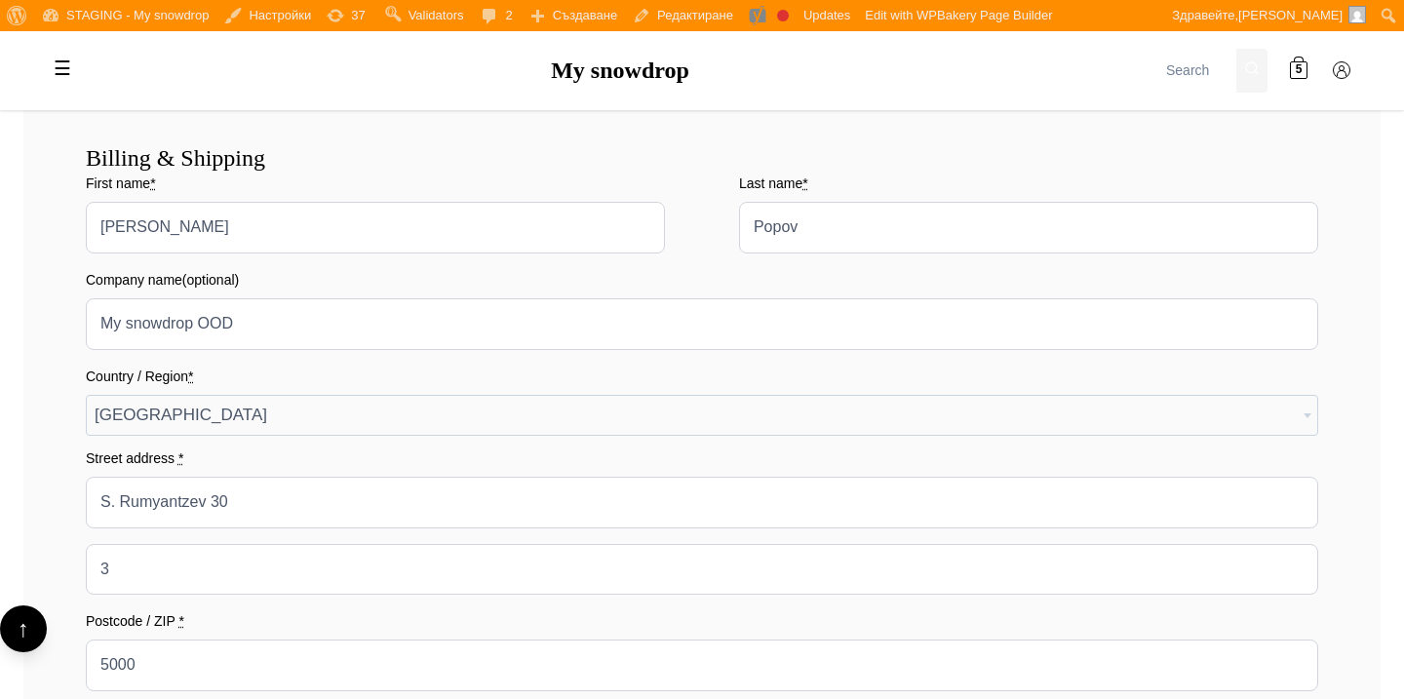
scroll to position [517, 0]
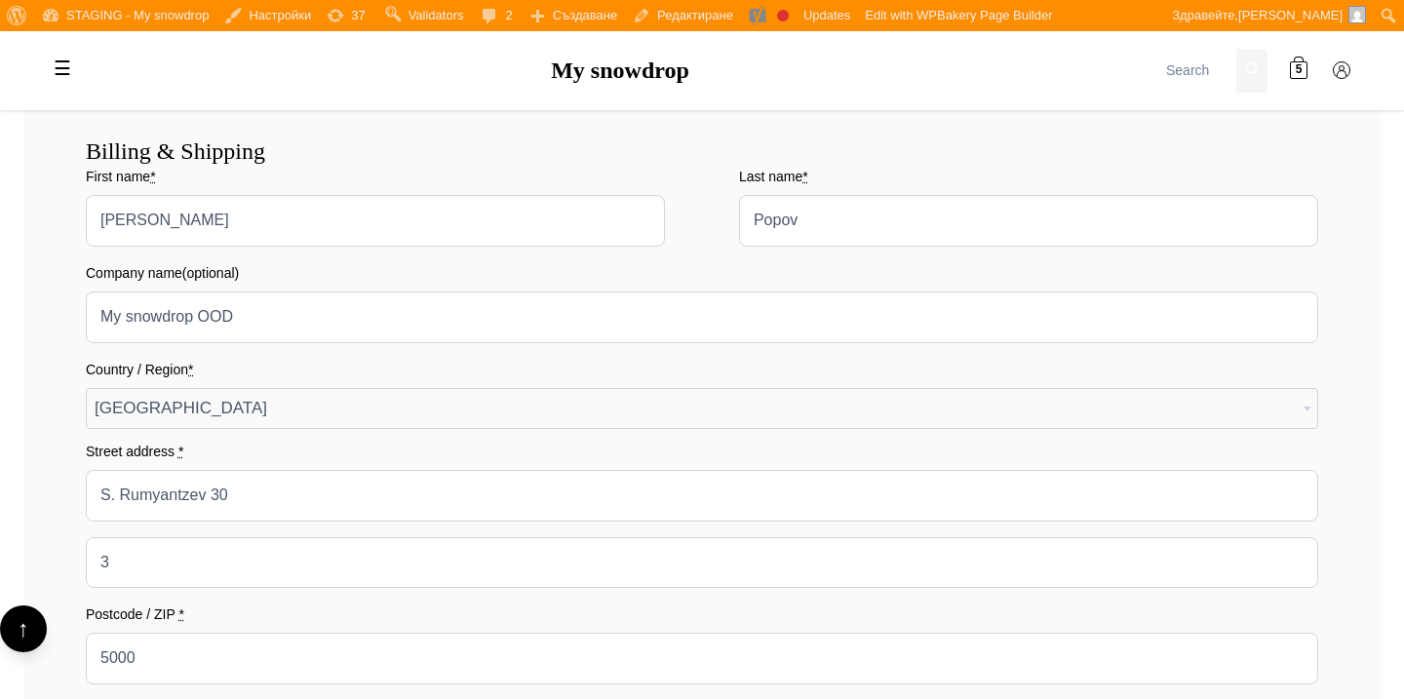
click at [508, 403] on span "[GEOGRAPHIC_DATA]" at bounding box center [702, 408] width 1230 height 39
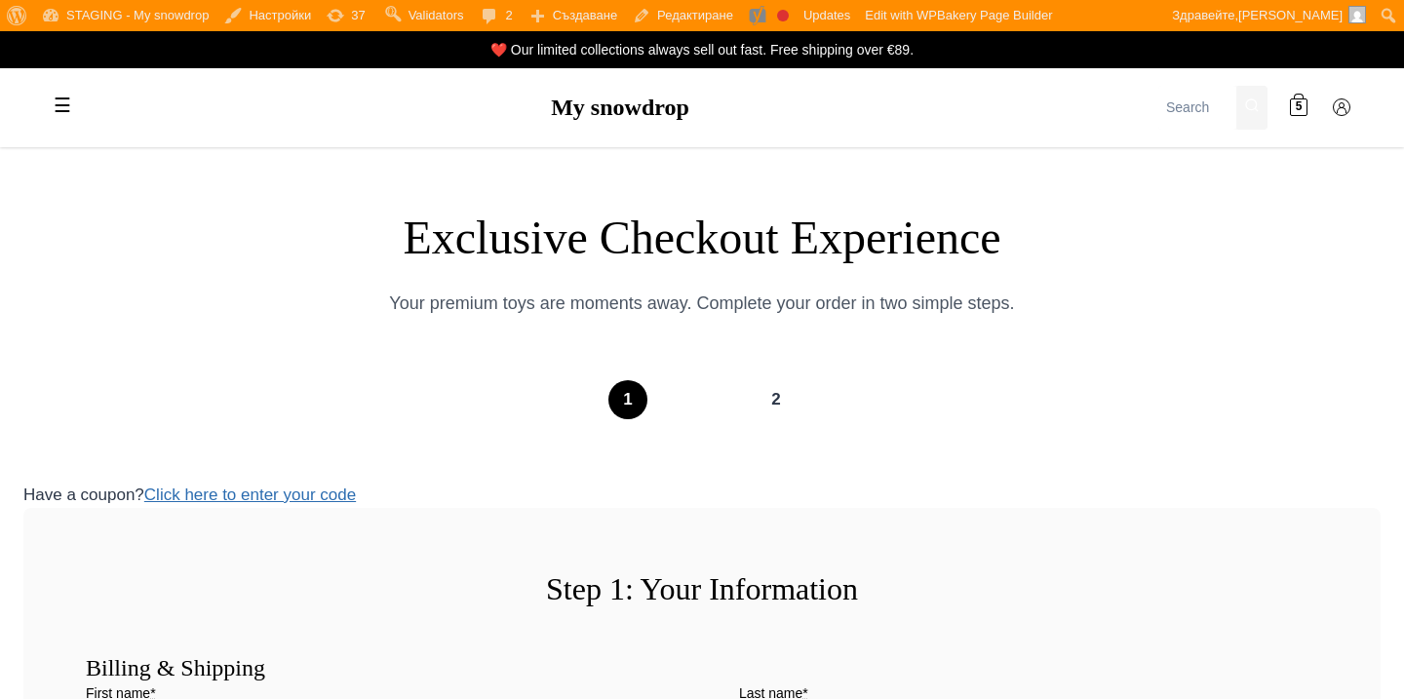
scroll to position [517, 0]
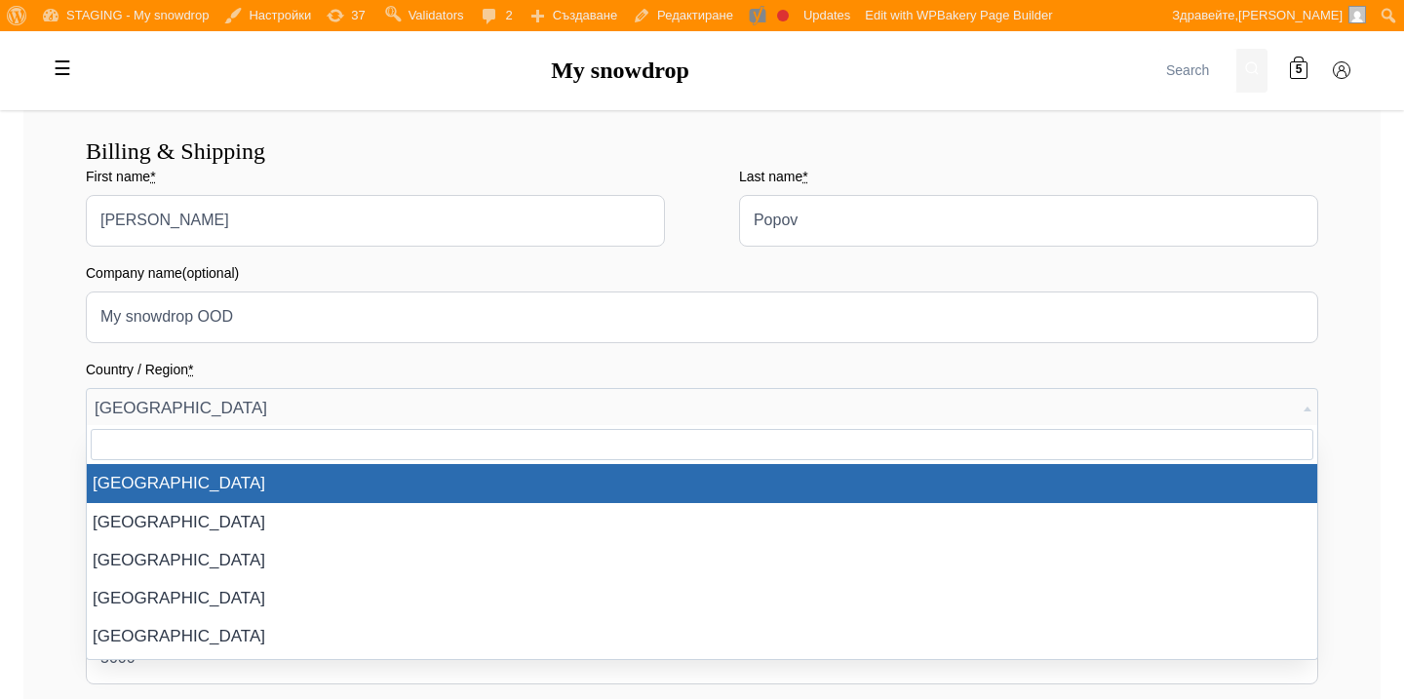
click at [528, 404] on span "Austria" at bounding box center [702, 408] width 1230 height 39
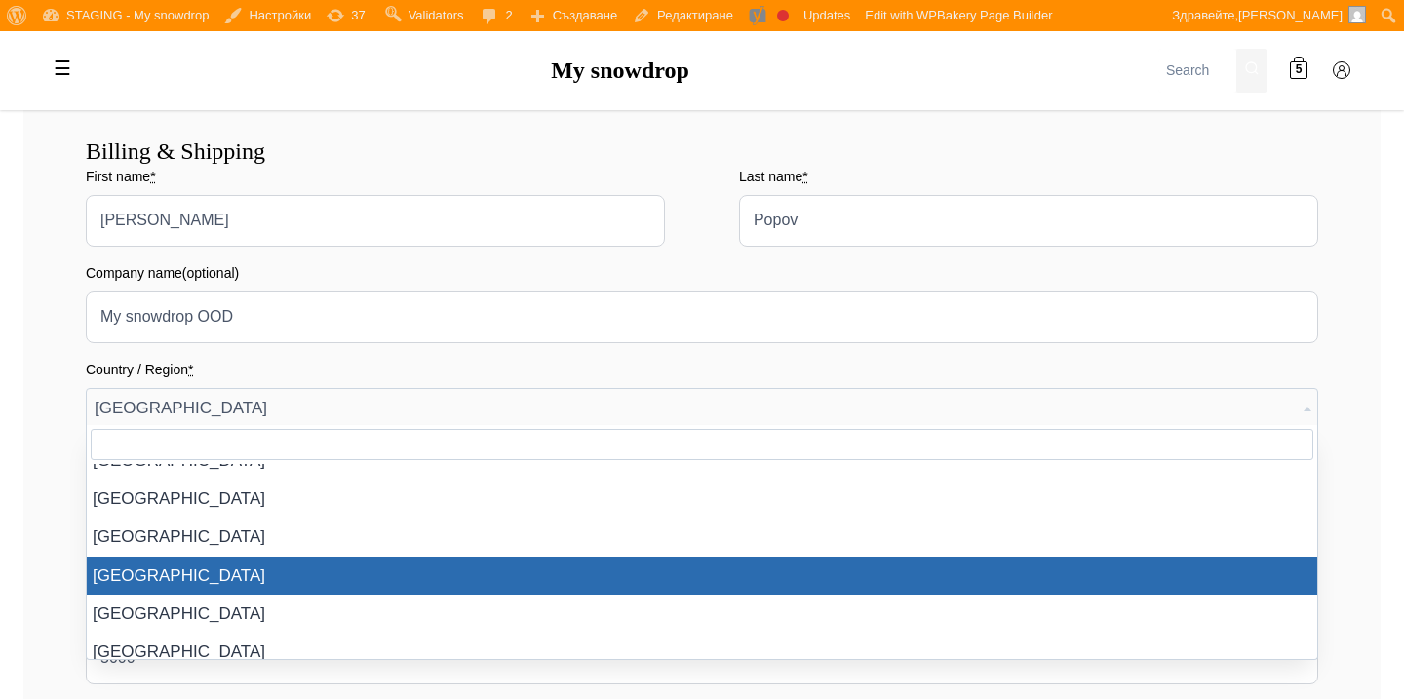
scroll to position [798, 0]
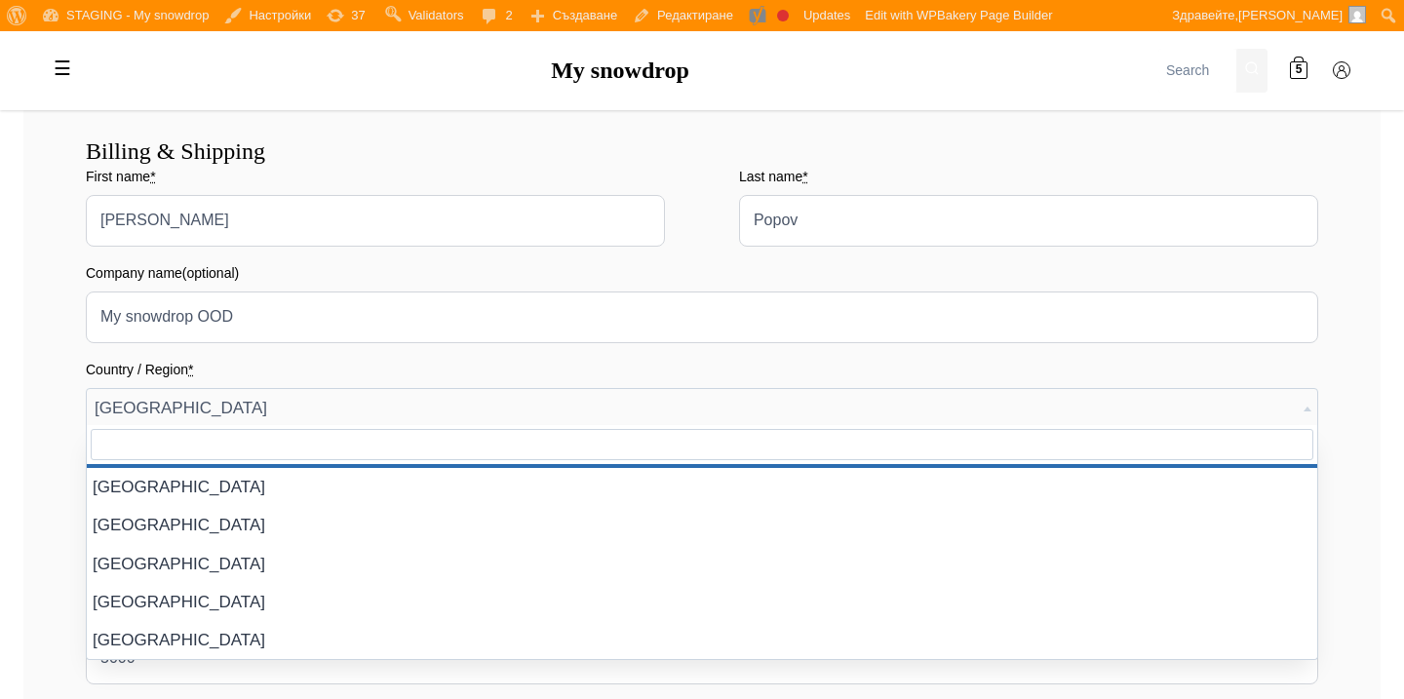
click at [552, 426] on span at bounding box center [702, 444] width 1230 height 39
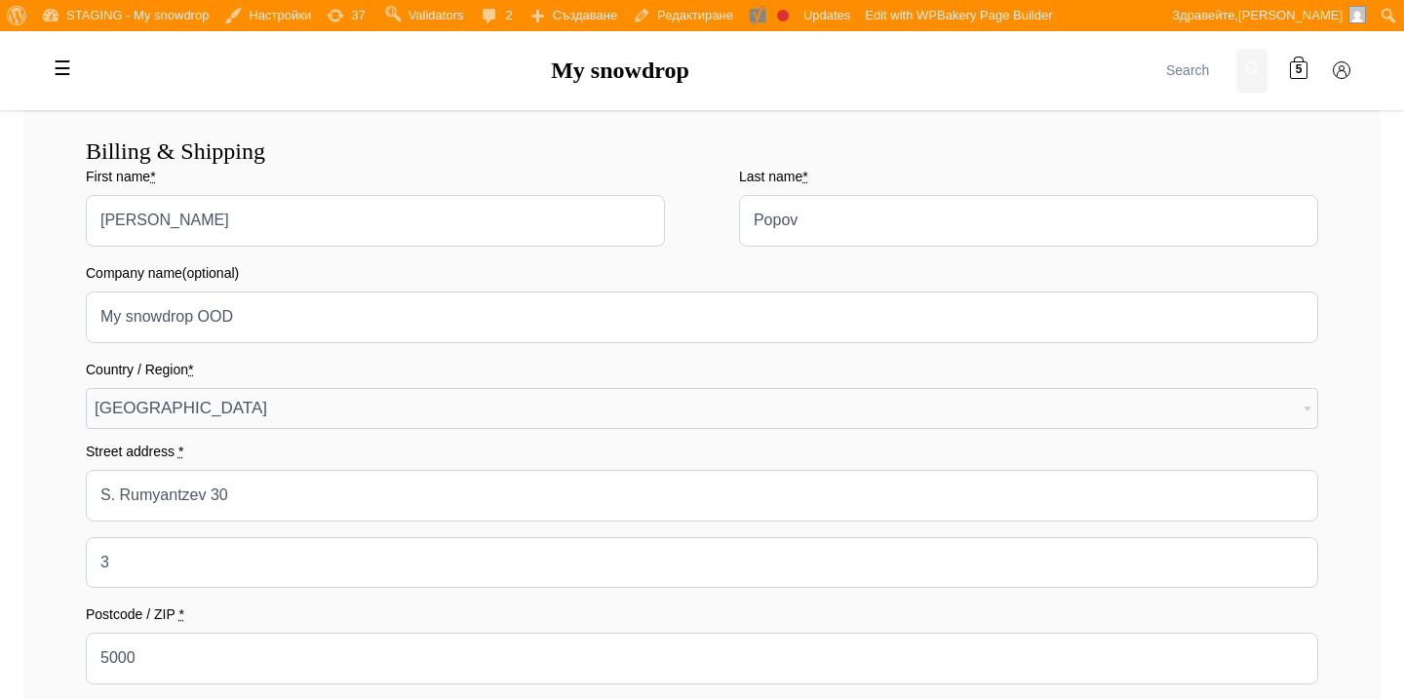
click at [559, 414] on span "Austria" at bounding box center [702, 408] width 1230 height 39
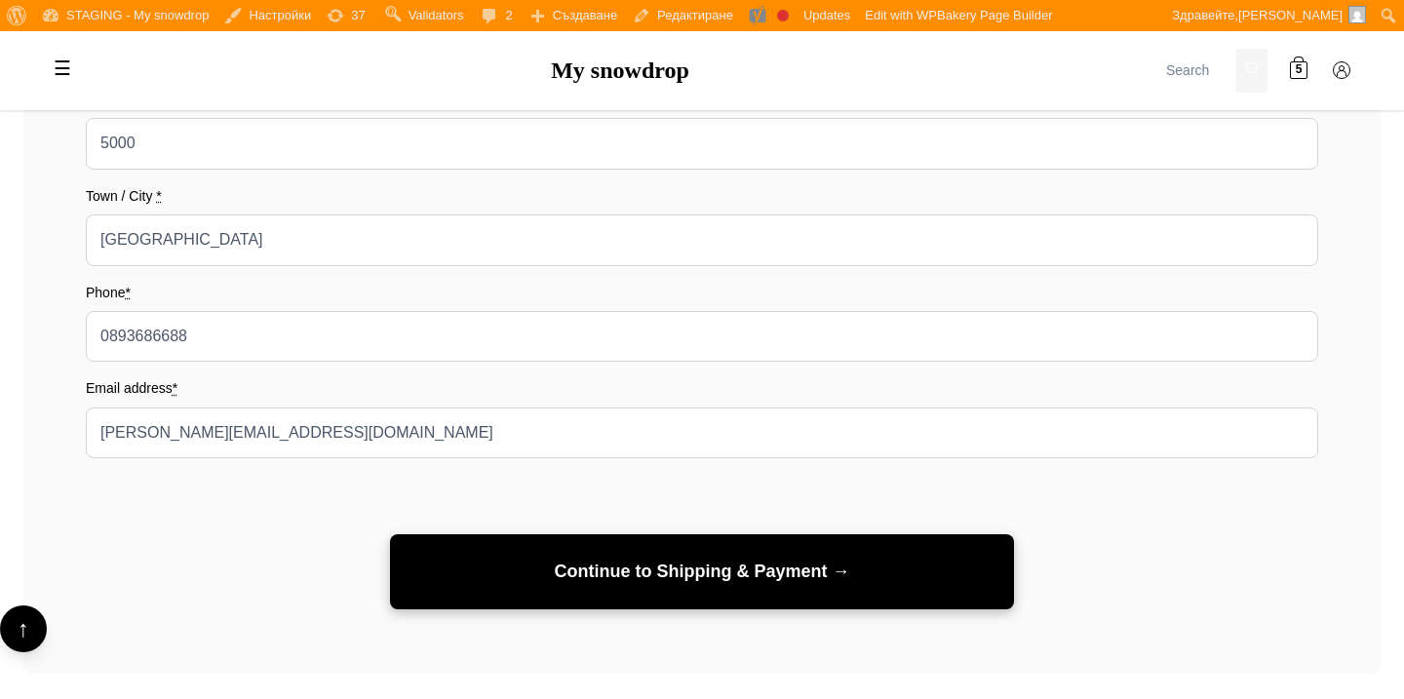
click at [568, 573] on button "Continue to Shipping & Payment →" at bounding box center [702, 571] width 624 height 75
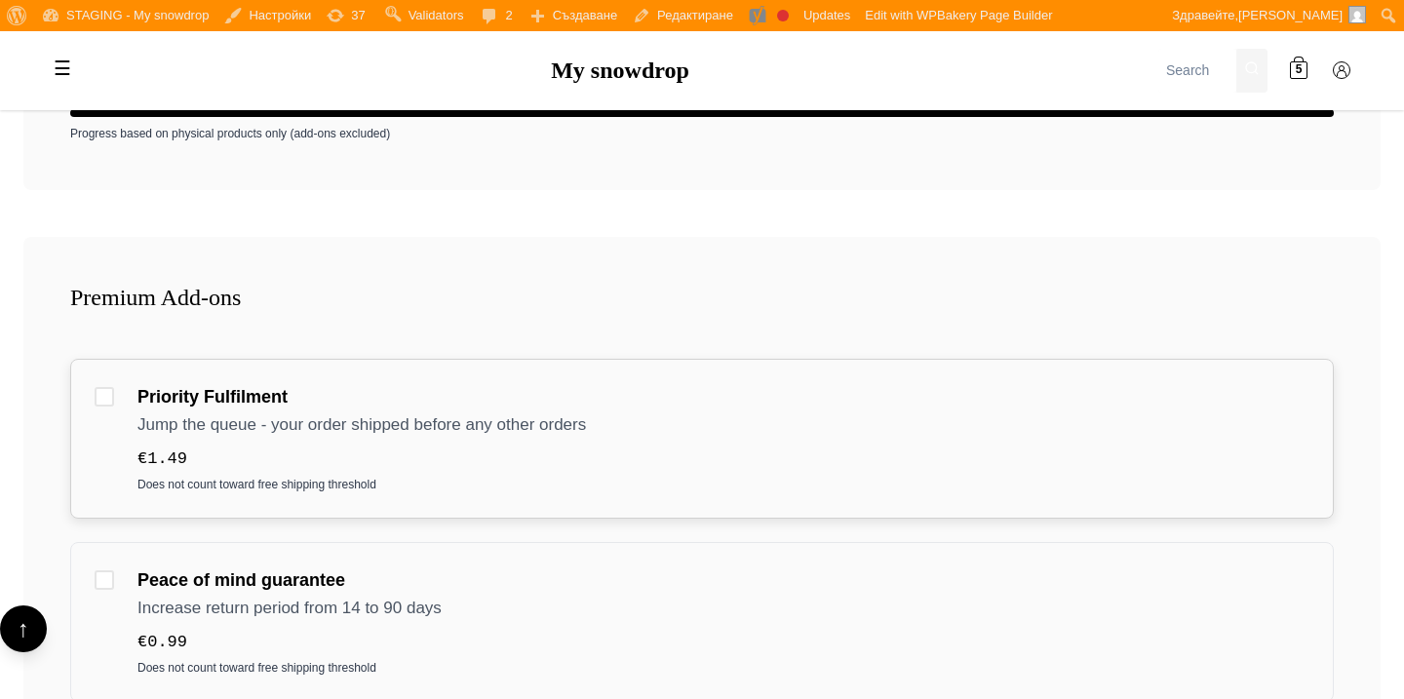
scroll to position [324, 0]
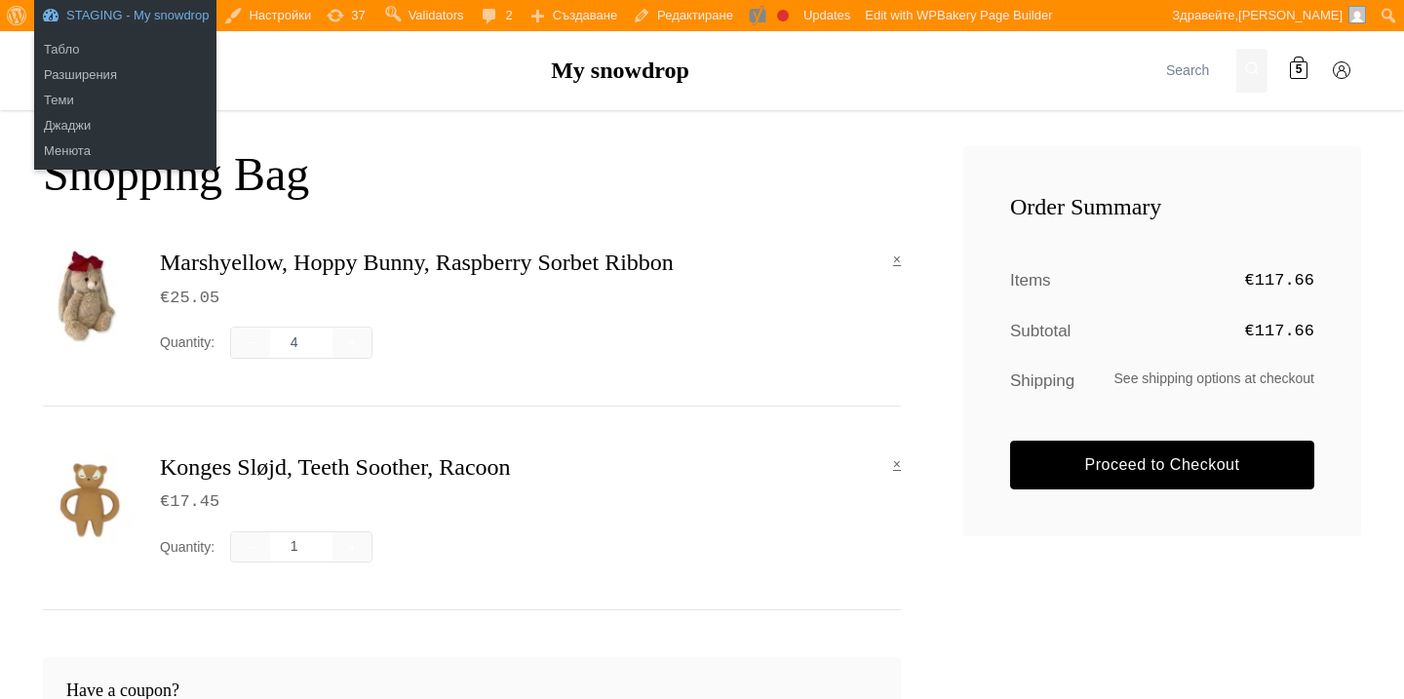
scroll to position [219, 0]
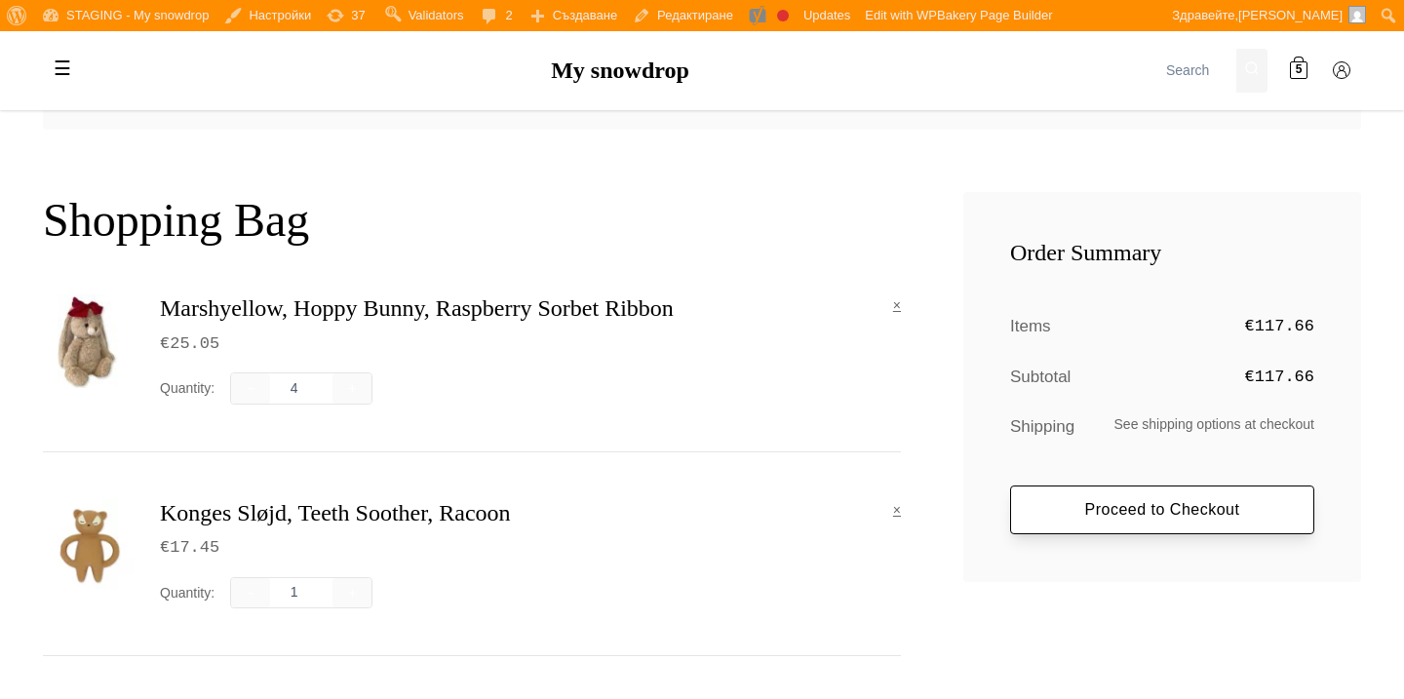
click at [1092, 497] on link "Proceed to Checkout" at bounding box center [1162, 509] width 304 height 49
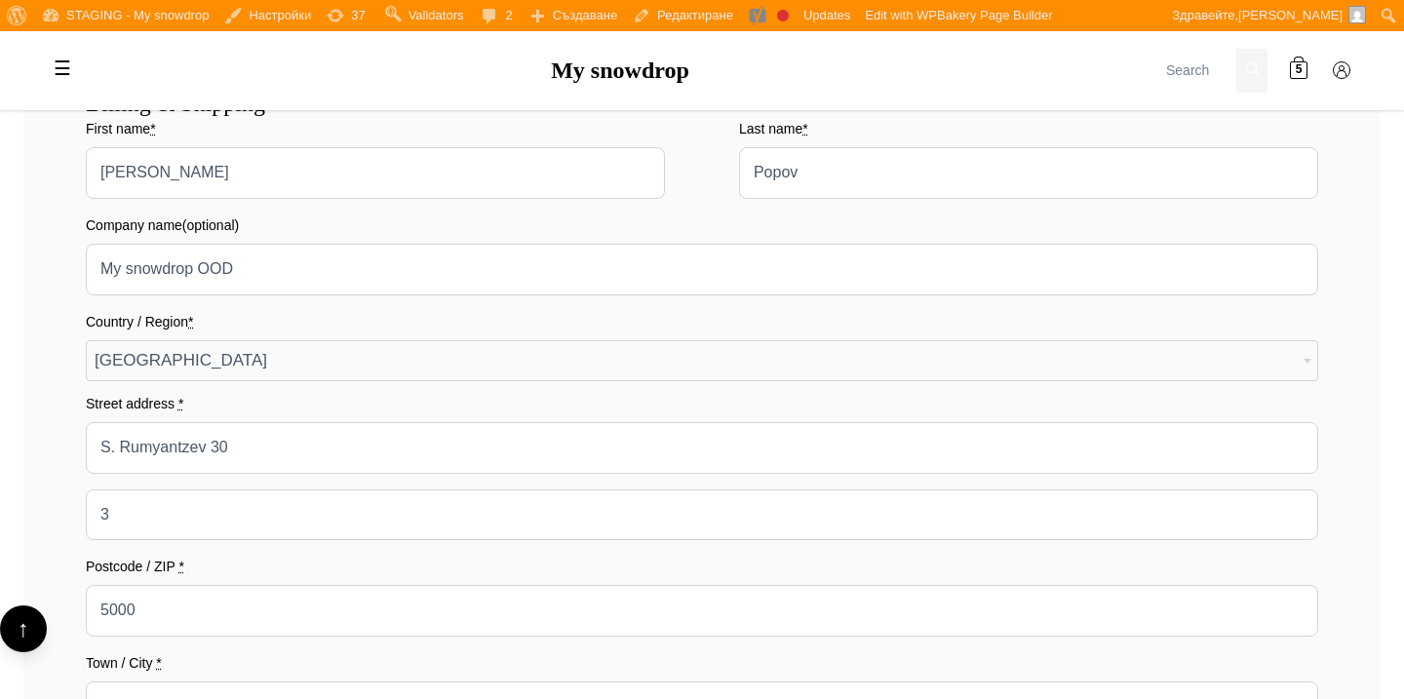
scroll to position [529, 0]
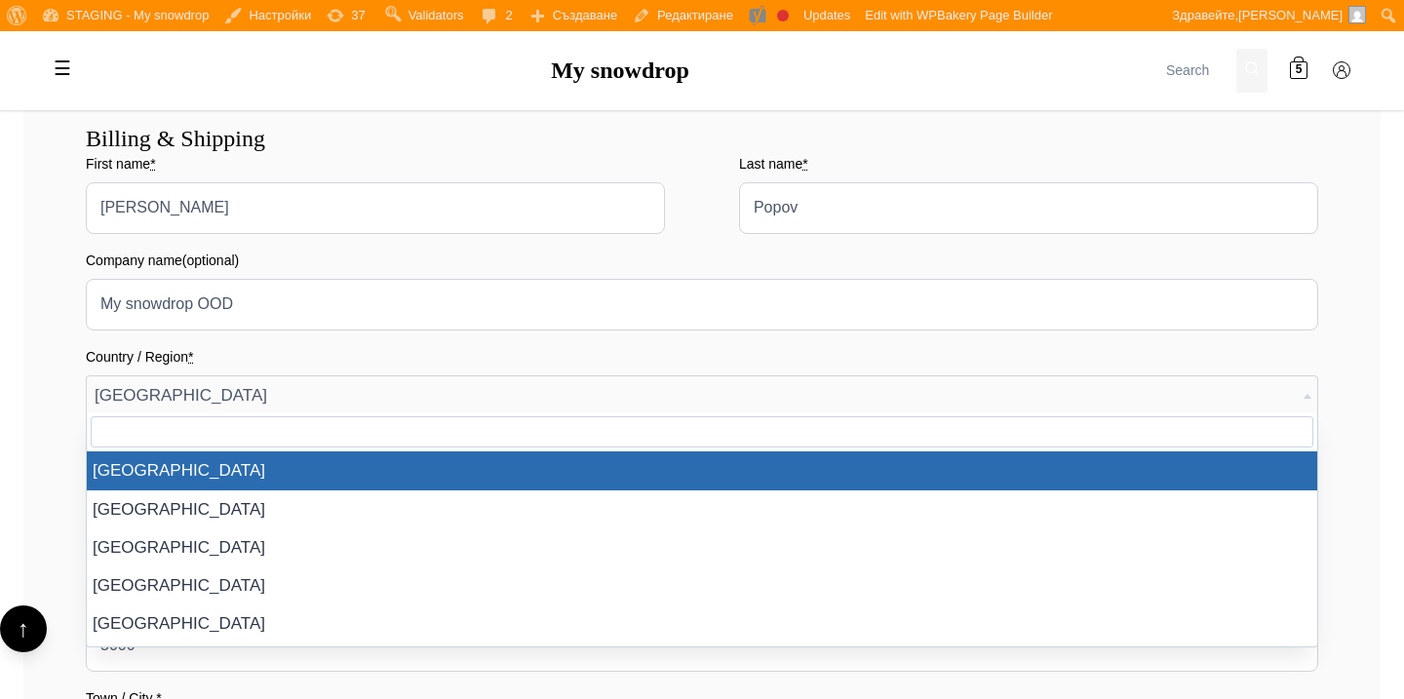
click at [438, 393] on span "[GEOGRAPHIC_DATA]" at bounding box center [702, 395] width 1230 height 39
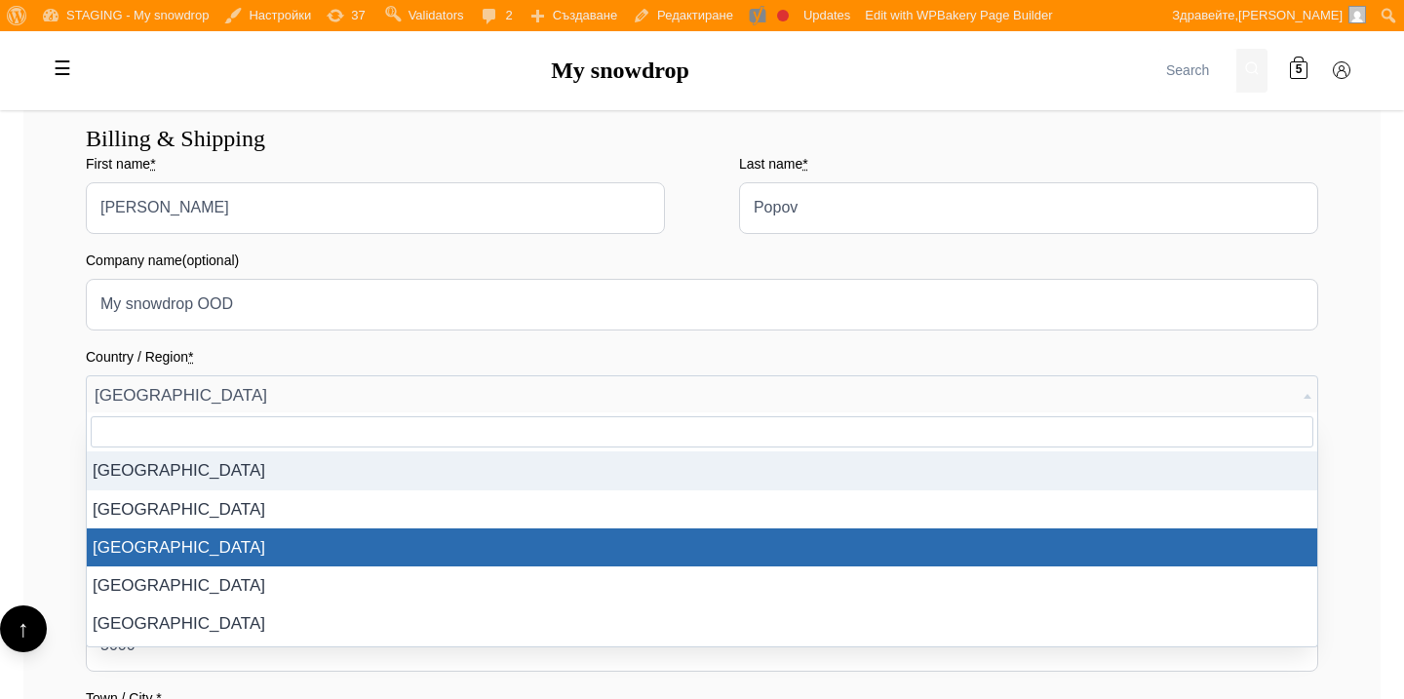
select select "BG"
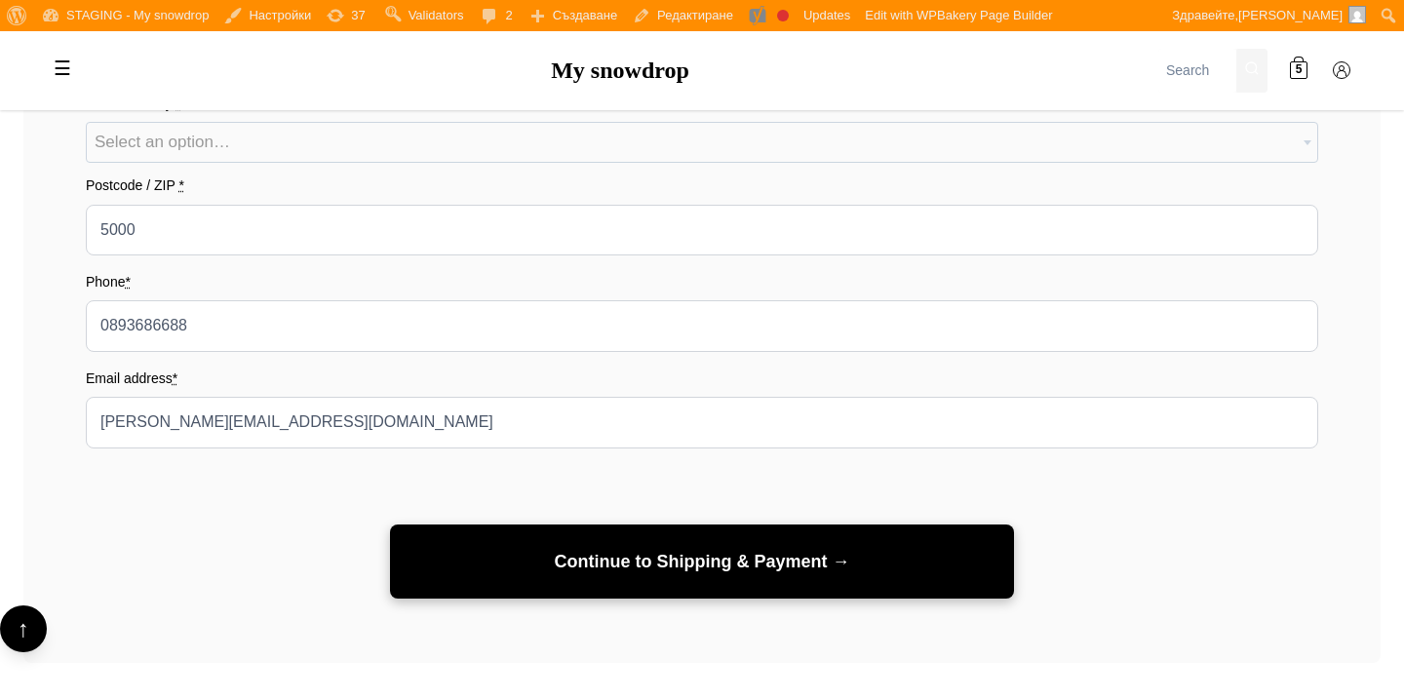
click at [551, 552] on button "Continue to Shipping & Payment →" at bounding box center [702, 561] width 624 height 75
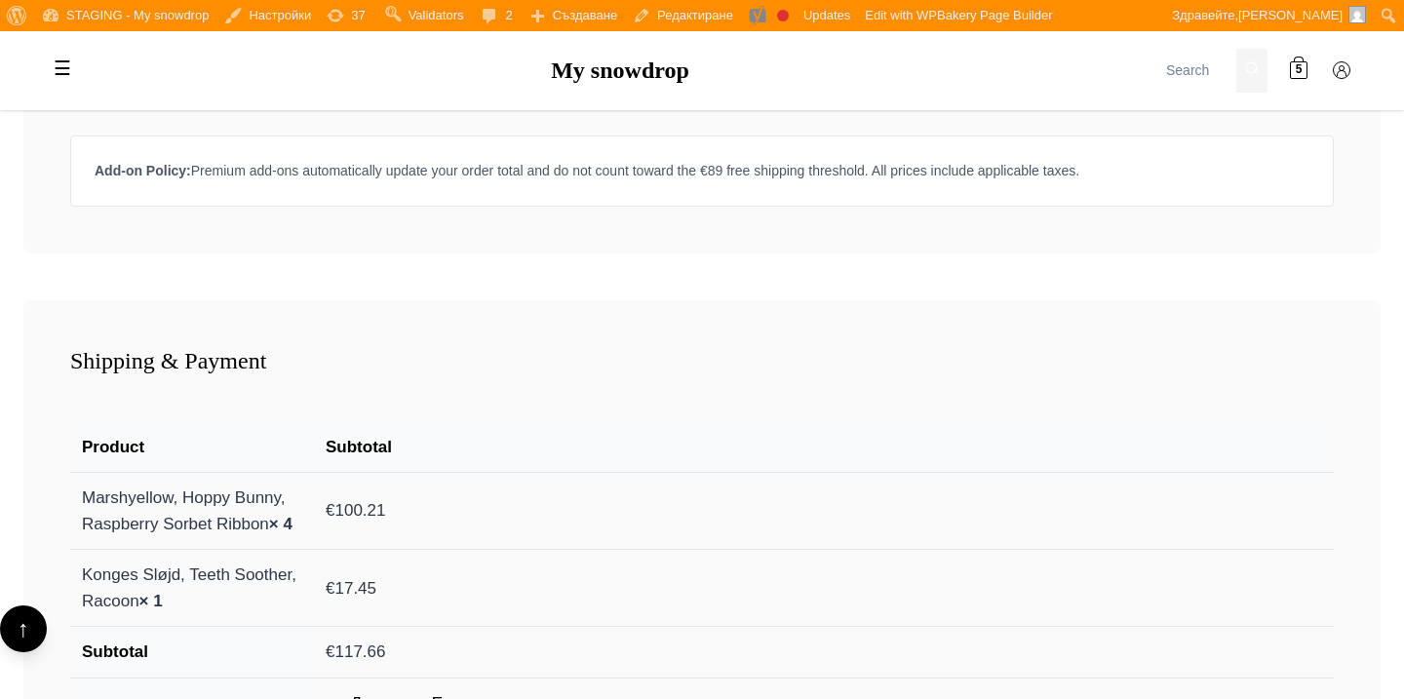
scroll to position [1930, 0]
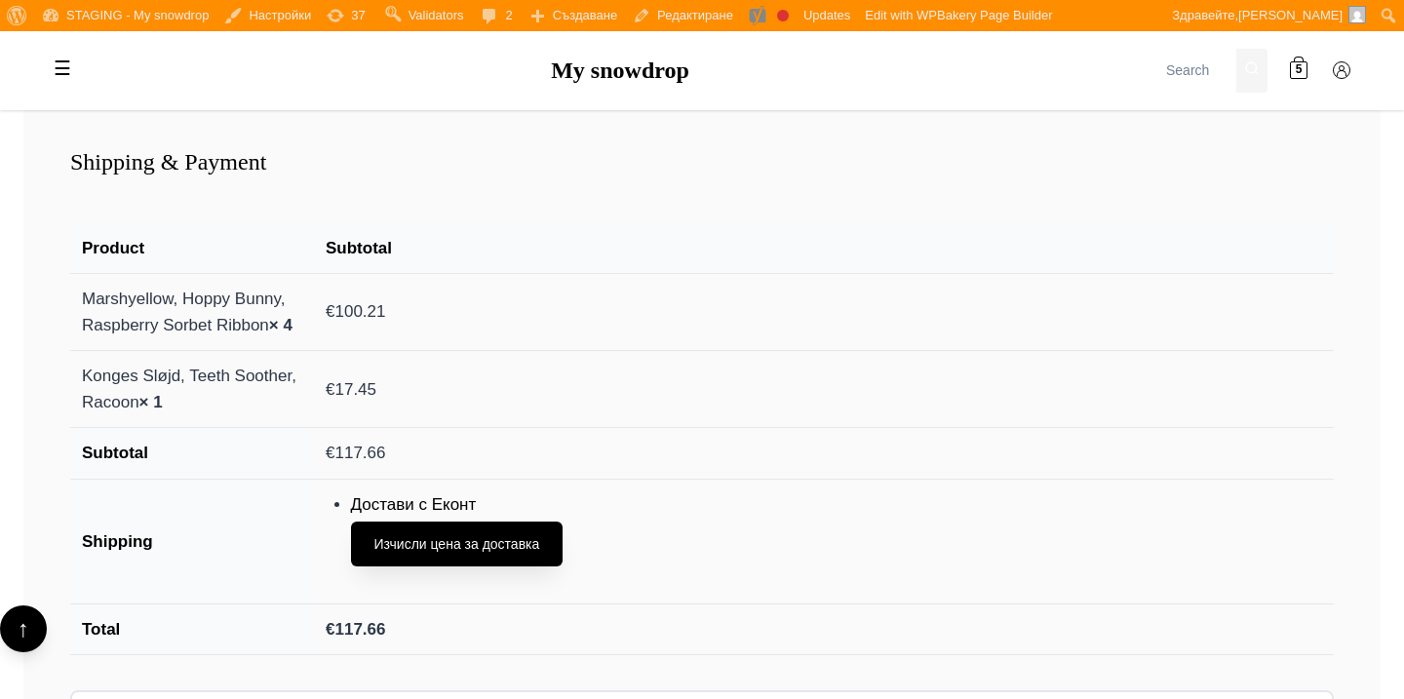
click at [551, 552] on button "Изчисли цена за доставка" at bounding box center [457, 544] width 213 height 45
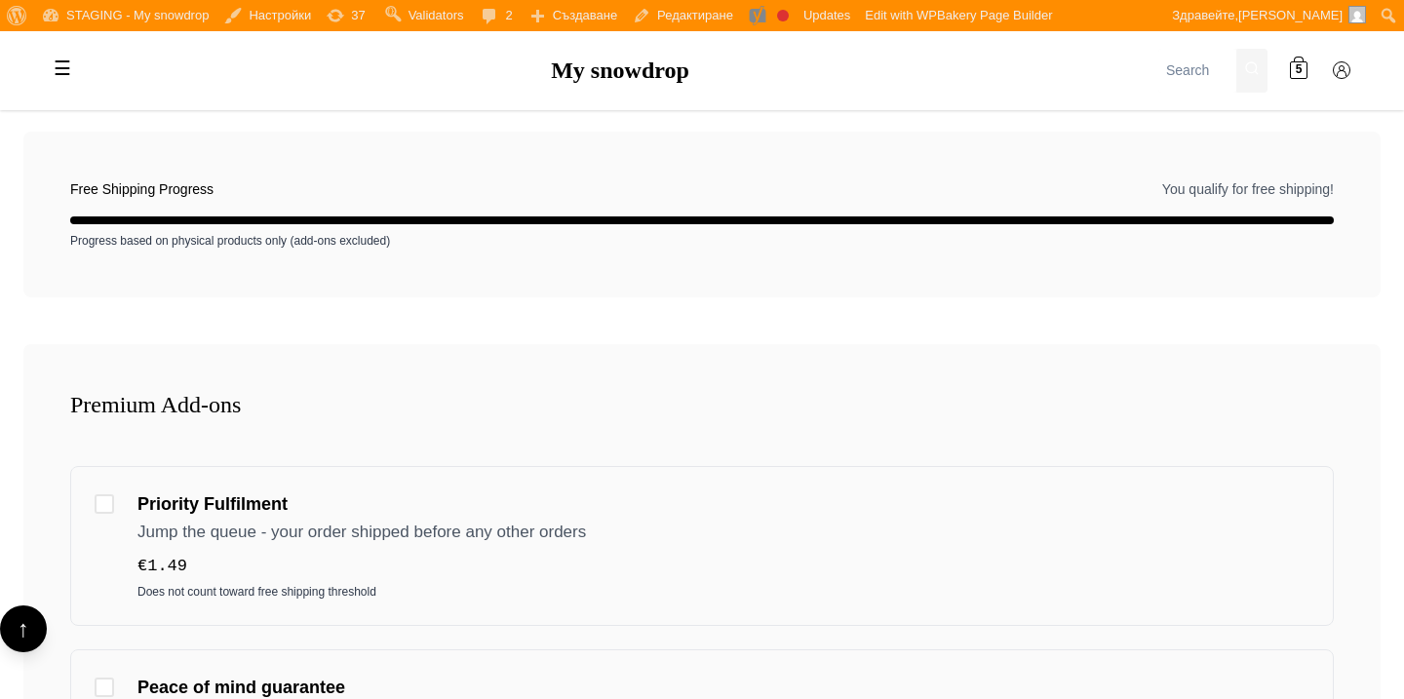
scroll to position [347, 0]
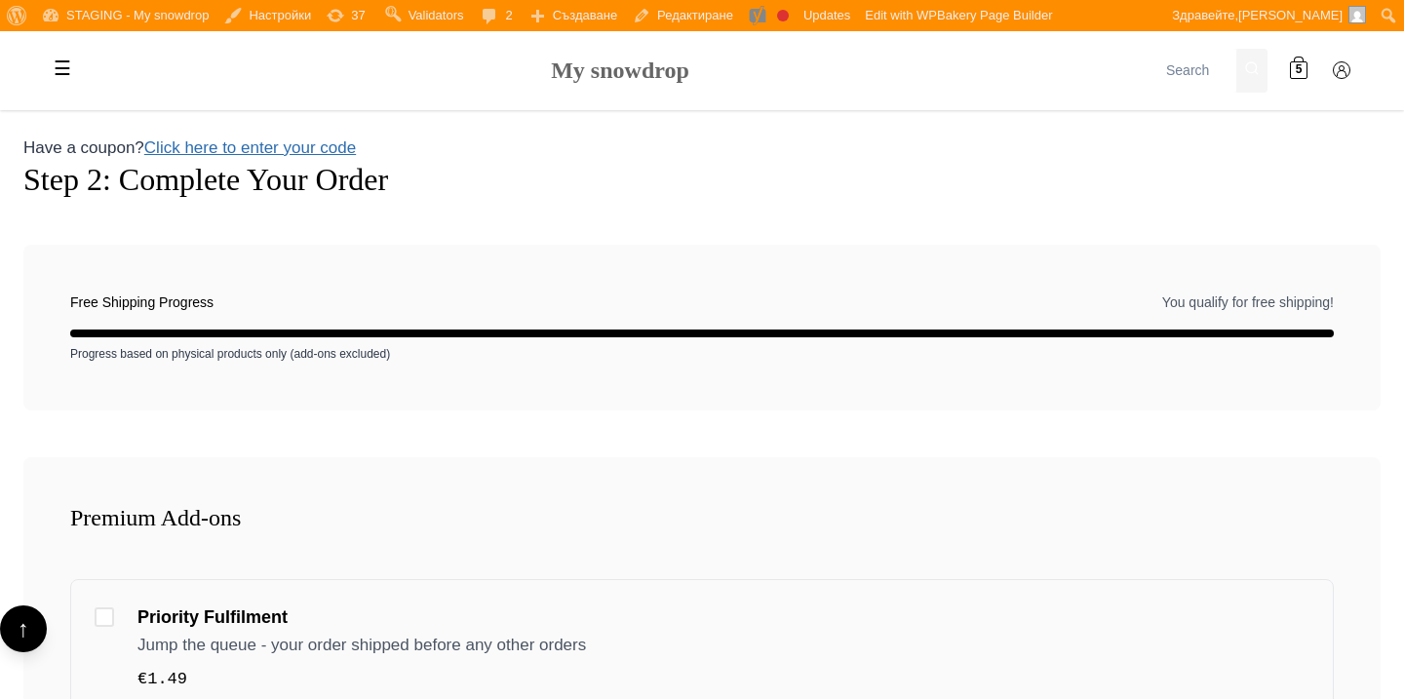
click at [669, 81] on link "My snowdrop" at bounding box center [620, 70] width 138 height 25
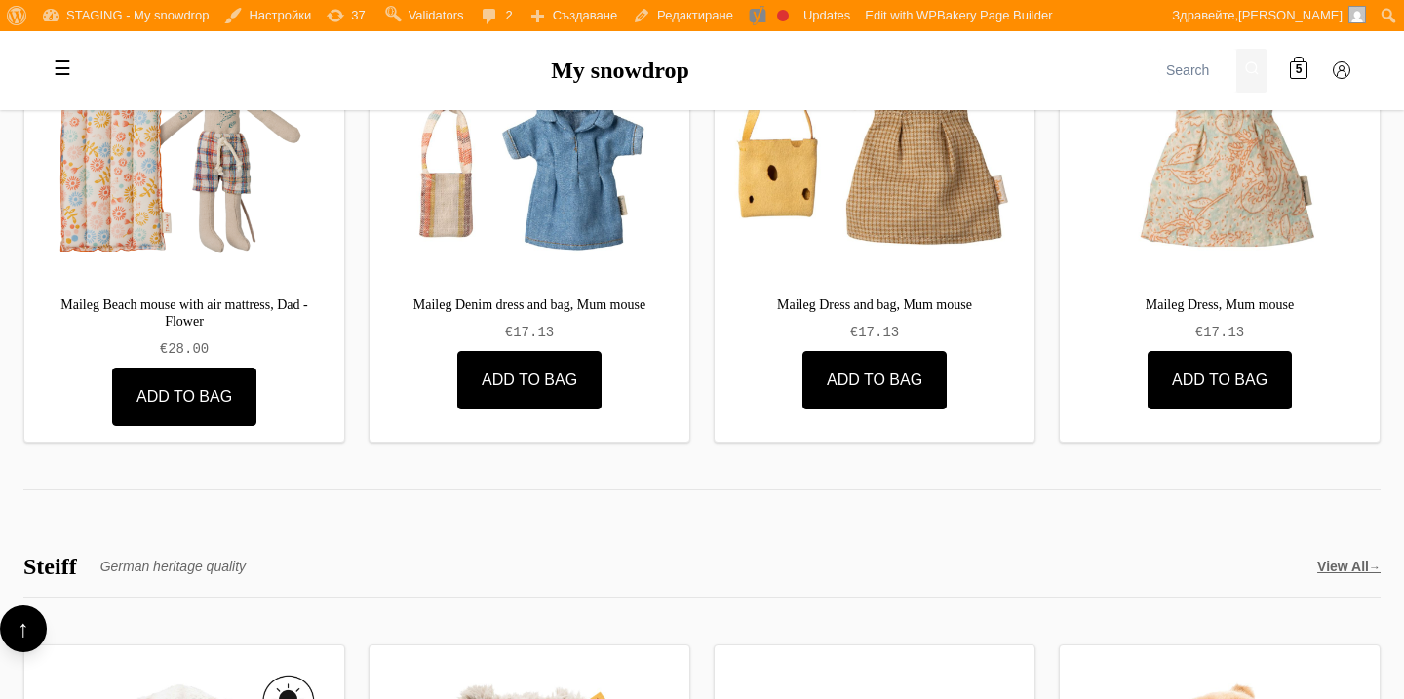
scroll to position [4139, 0]
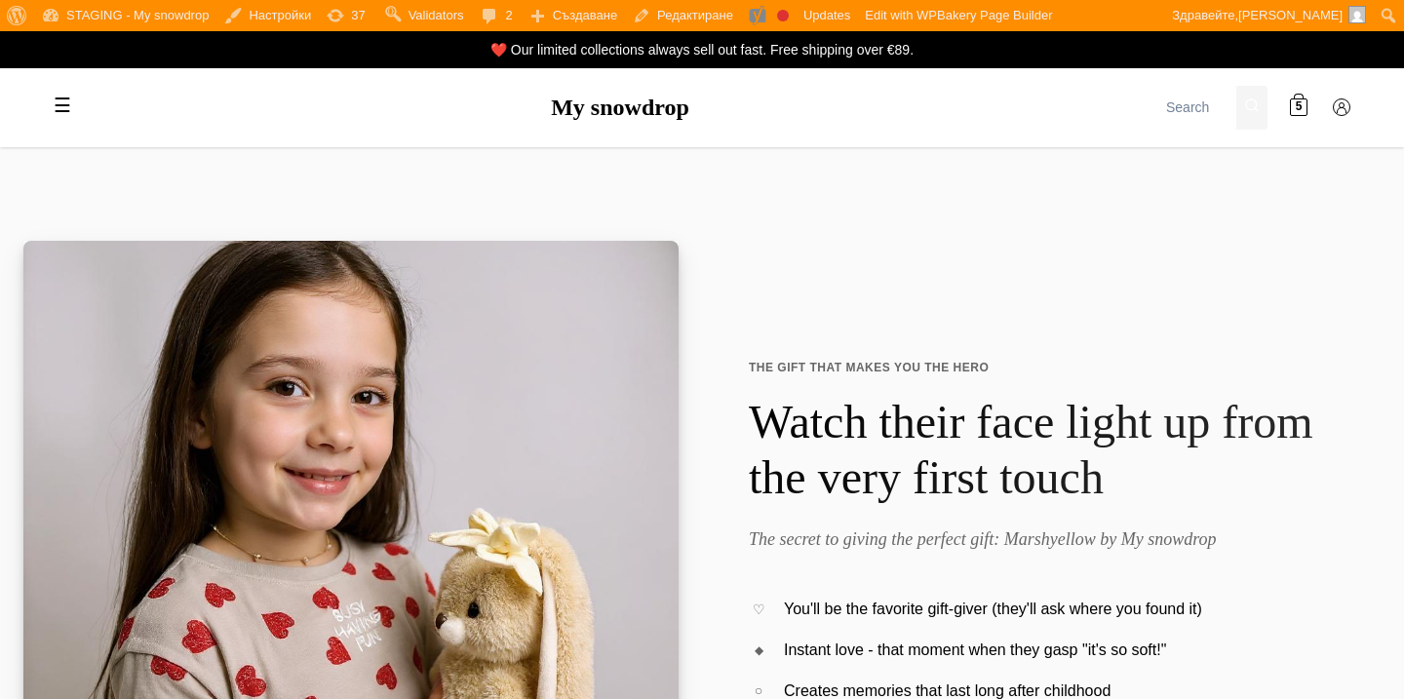
scroll to position [4139, 0]
